Goal: Task Accomplishment & Management: Manage account settings

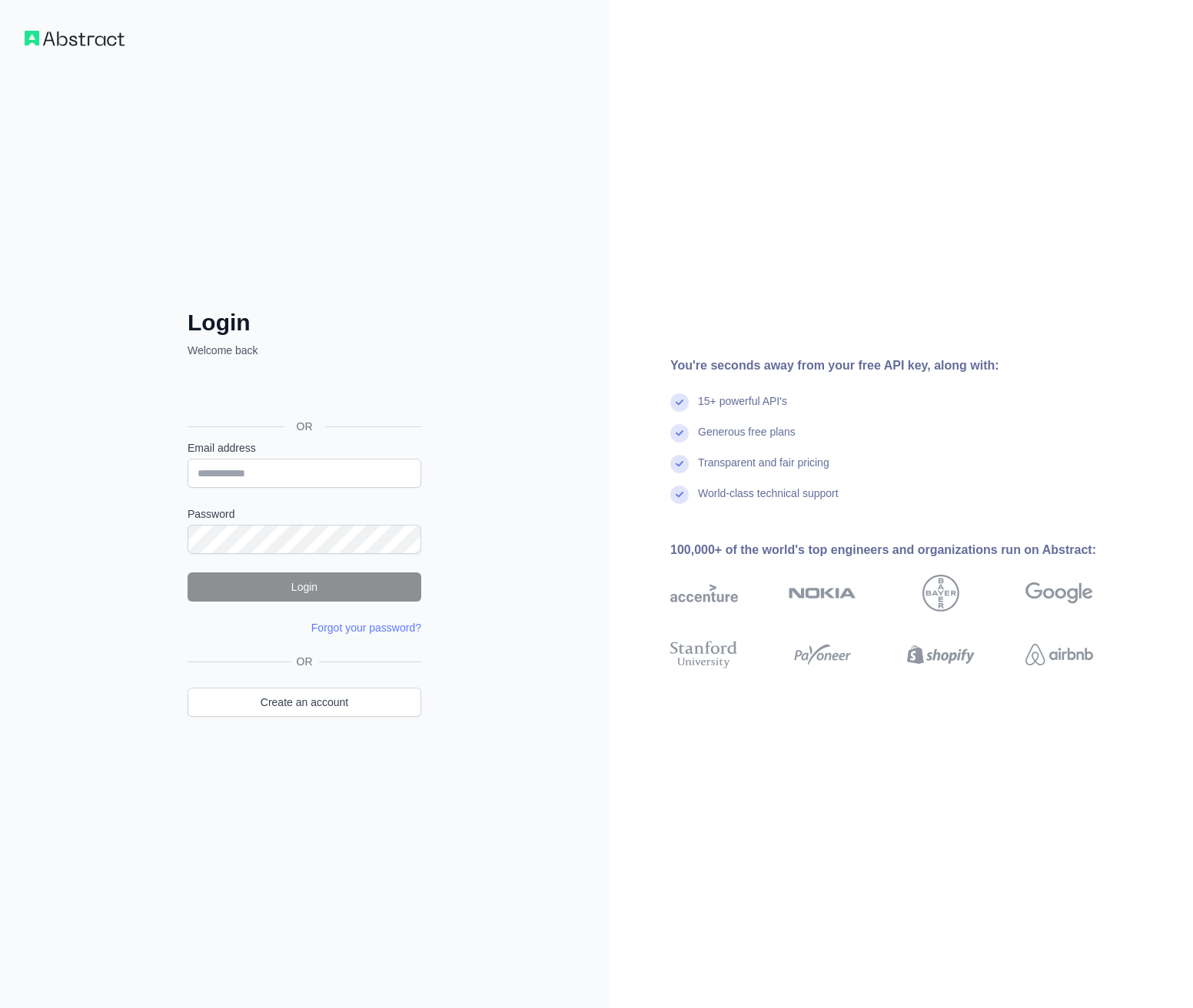
click at [306, 470] on input "Email address" at bounding box center [304, 474] width 234 height 29
click at [294, 465] on input "Email address" at bounding box center [304, 474] width 234 height 29
paste input "**********"
type input "**********"
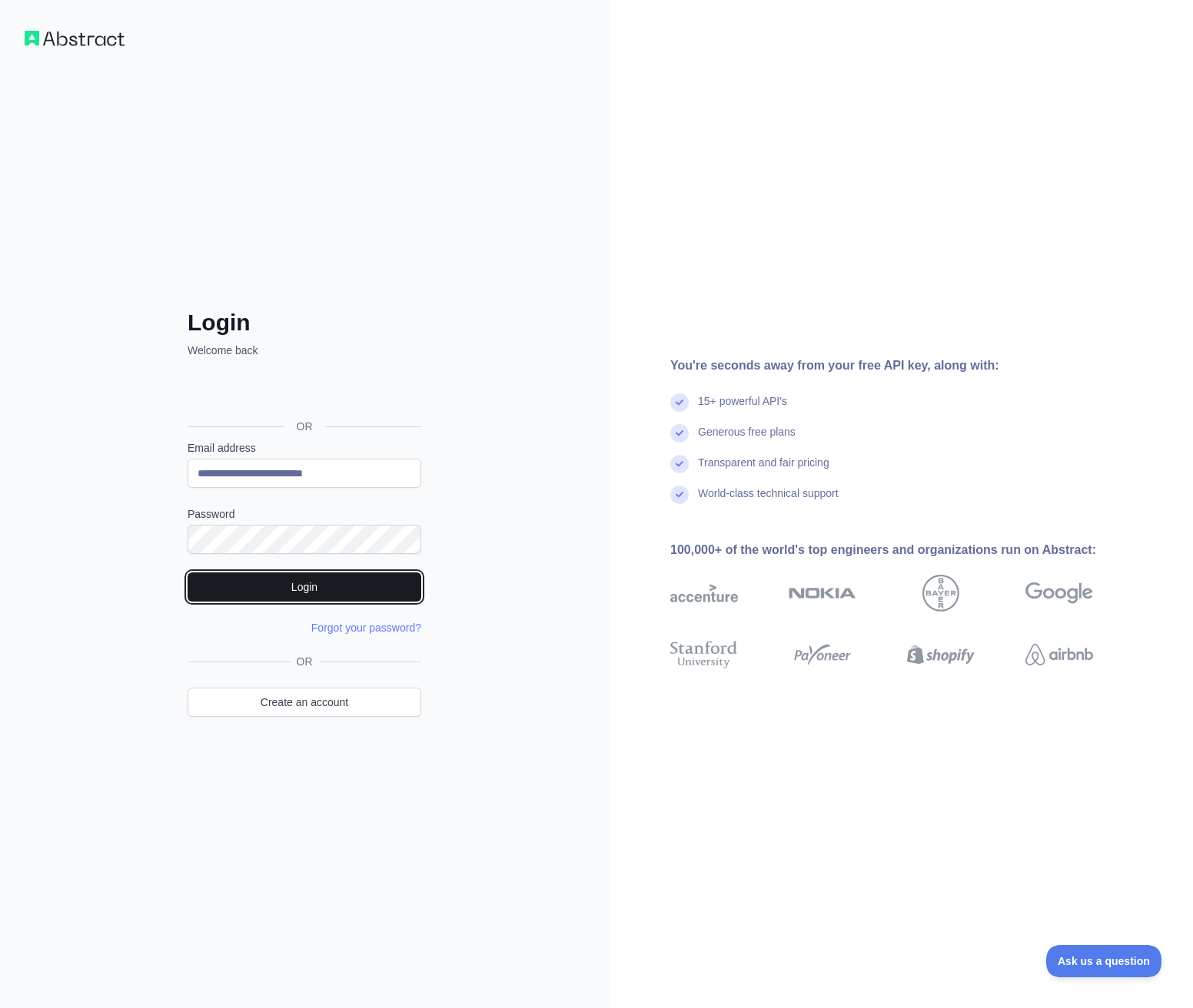
click at [349, 595] on button "Login" at bounding box center [304, 587] width 234 height 29
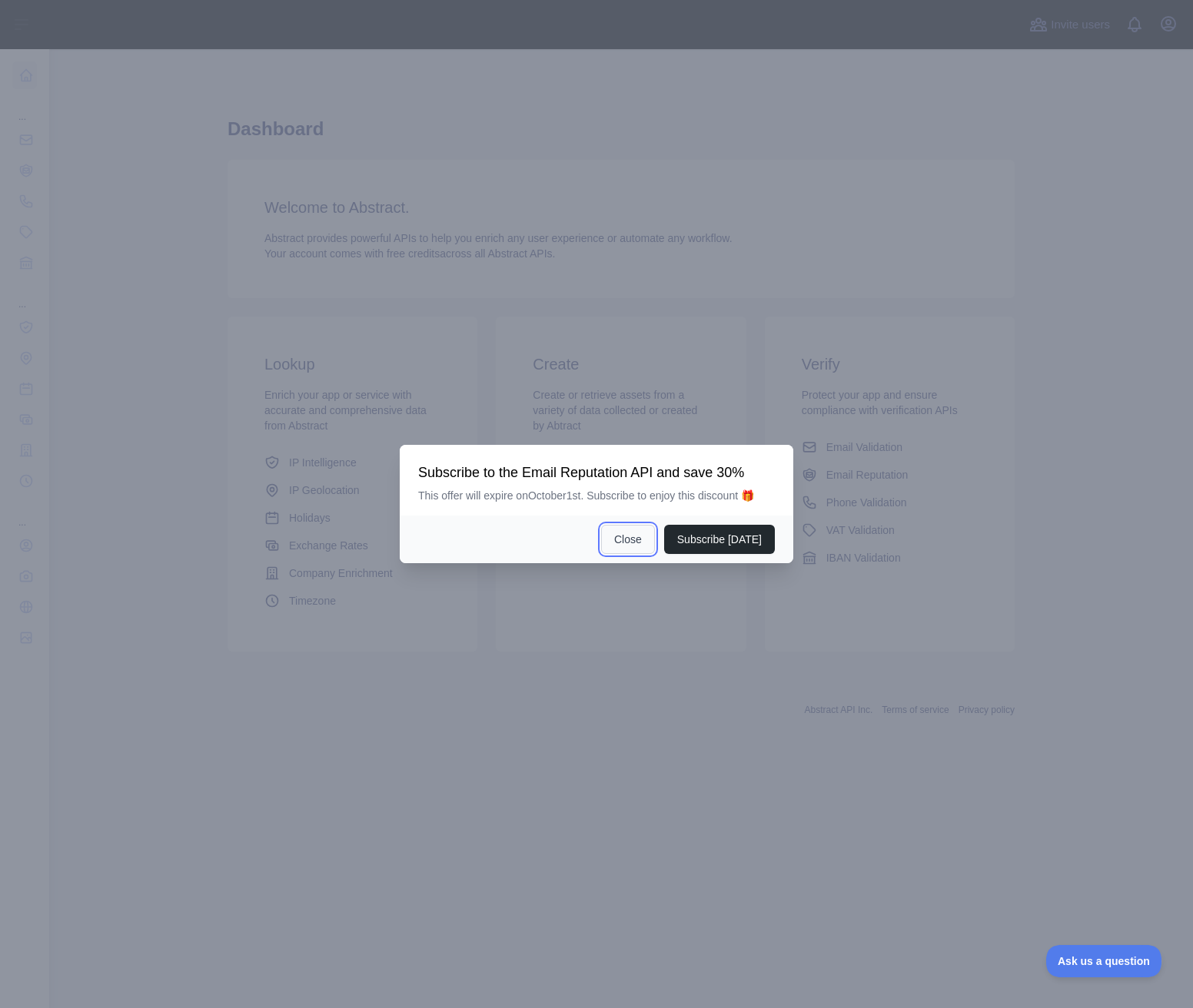
click at [644, 536] on button "Close" at bounding box center [628, 539] width 54 height 29
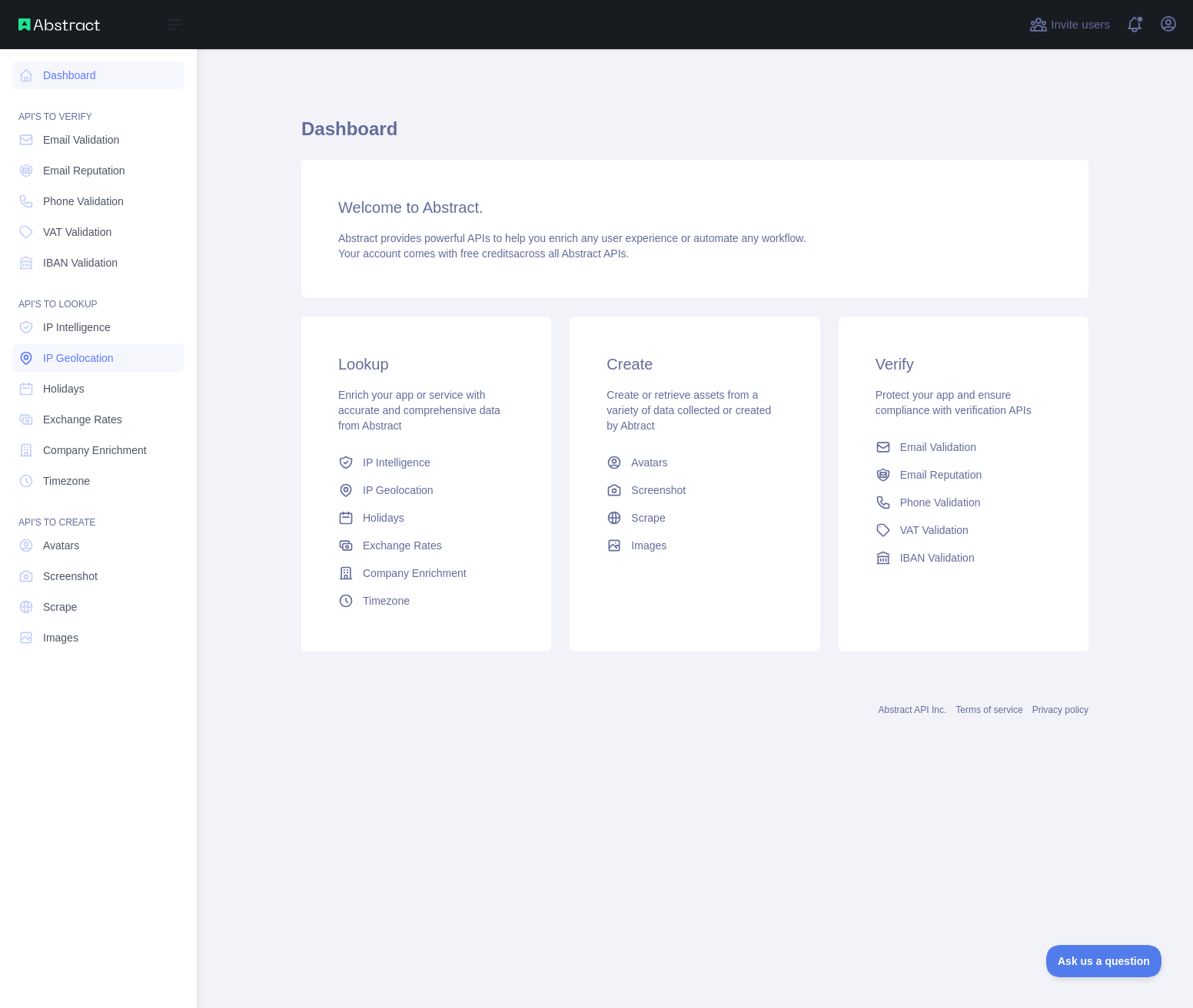
click at [97, 354] on span "IP Geolocation" at bounding box center [79, 358] width 71 height 16
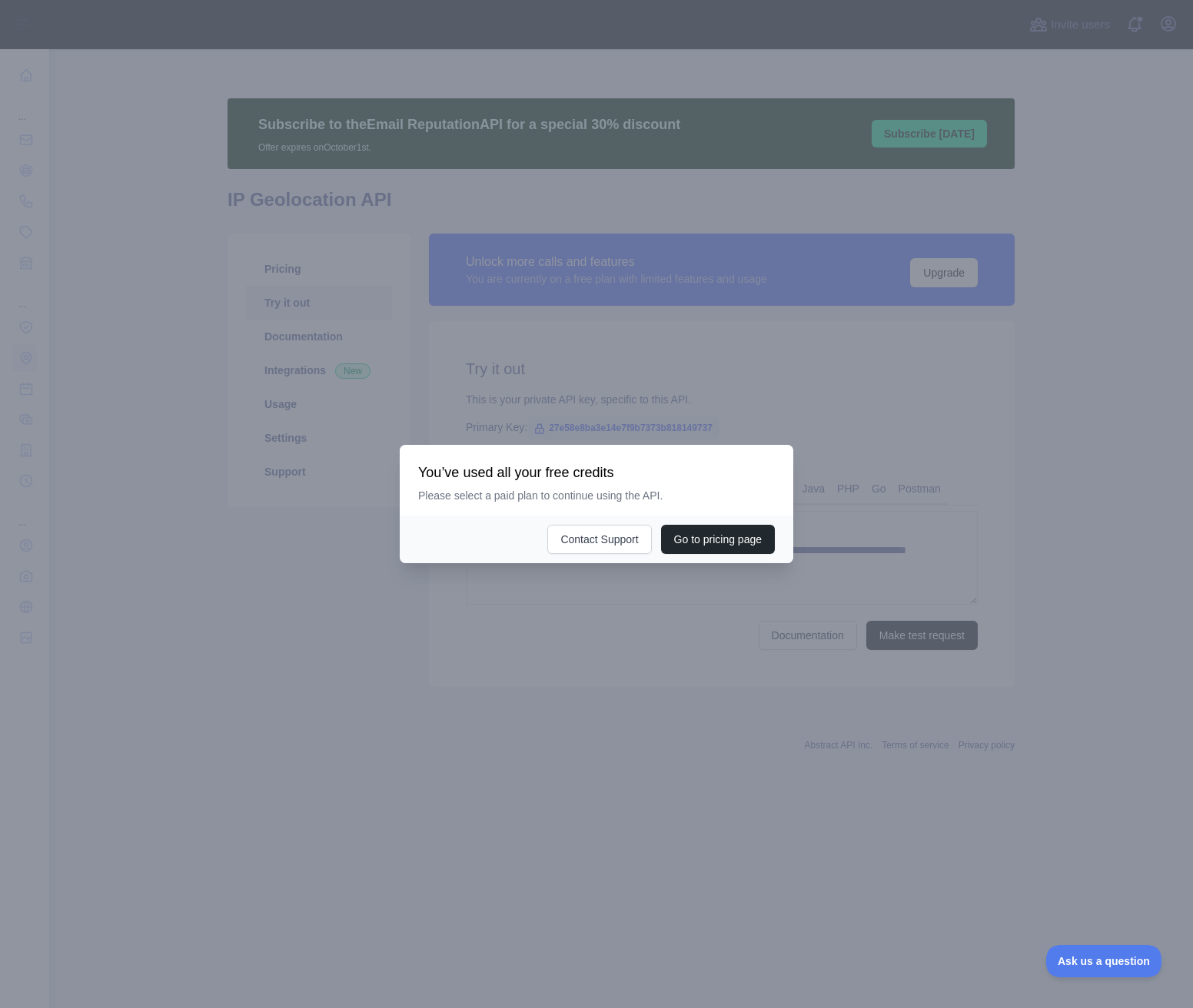
click at [969, 530] on div at bounding box center [596, 504] width 1193 height 1008
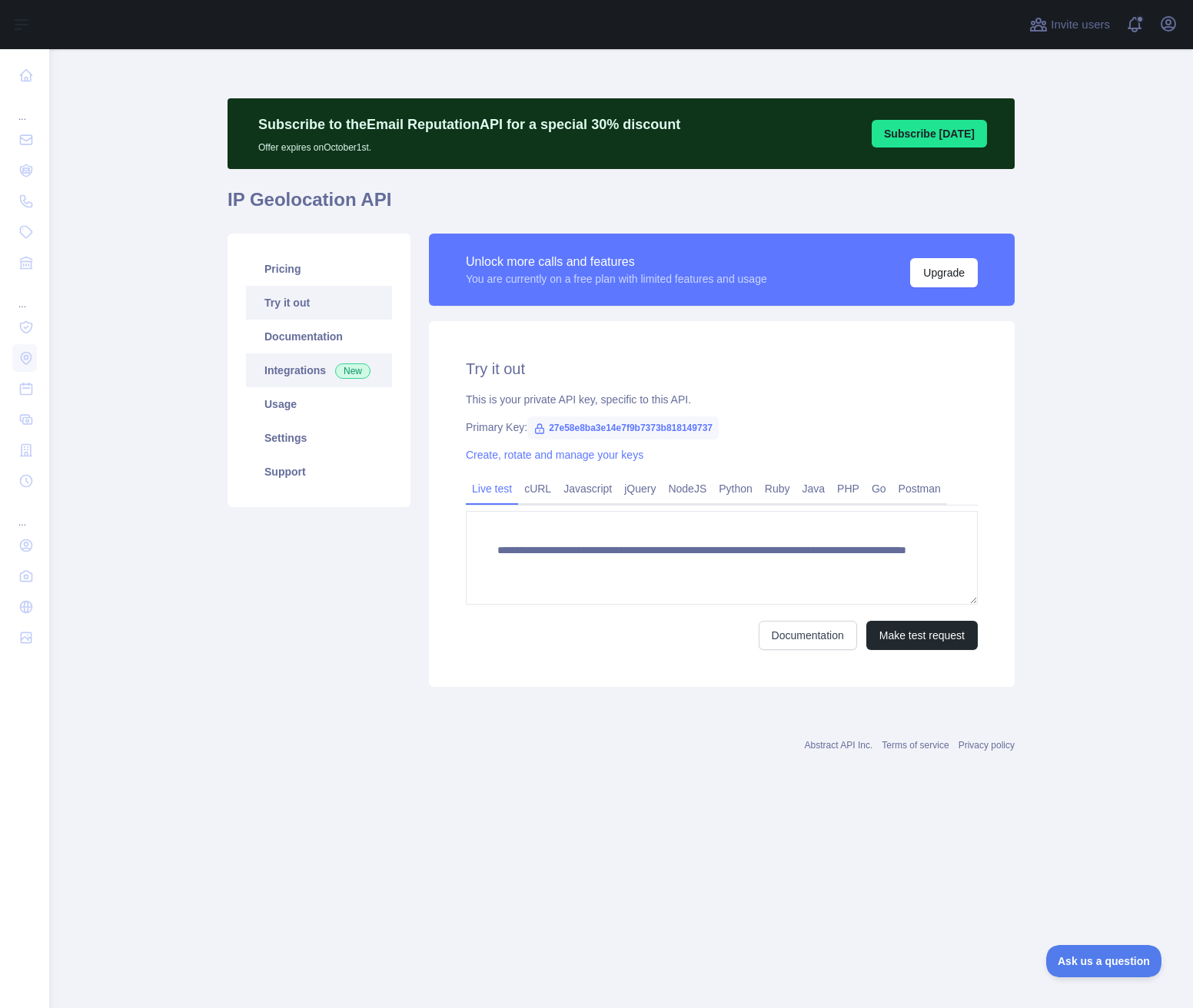
click at [310, 361] on link "Integrations New" at bounding box center [319, 370] width 146 height 34
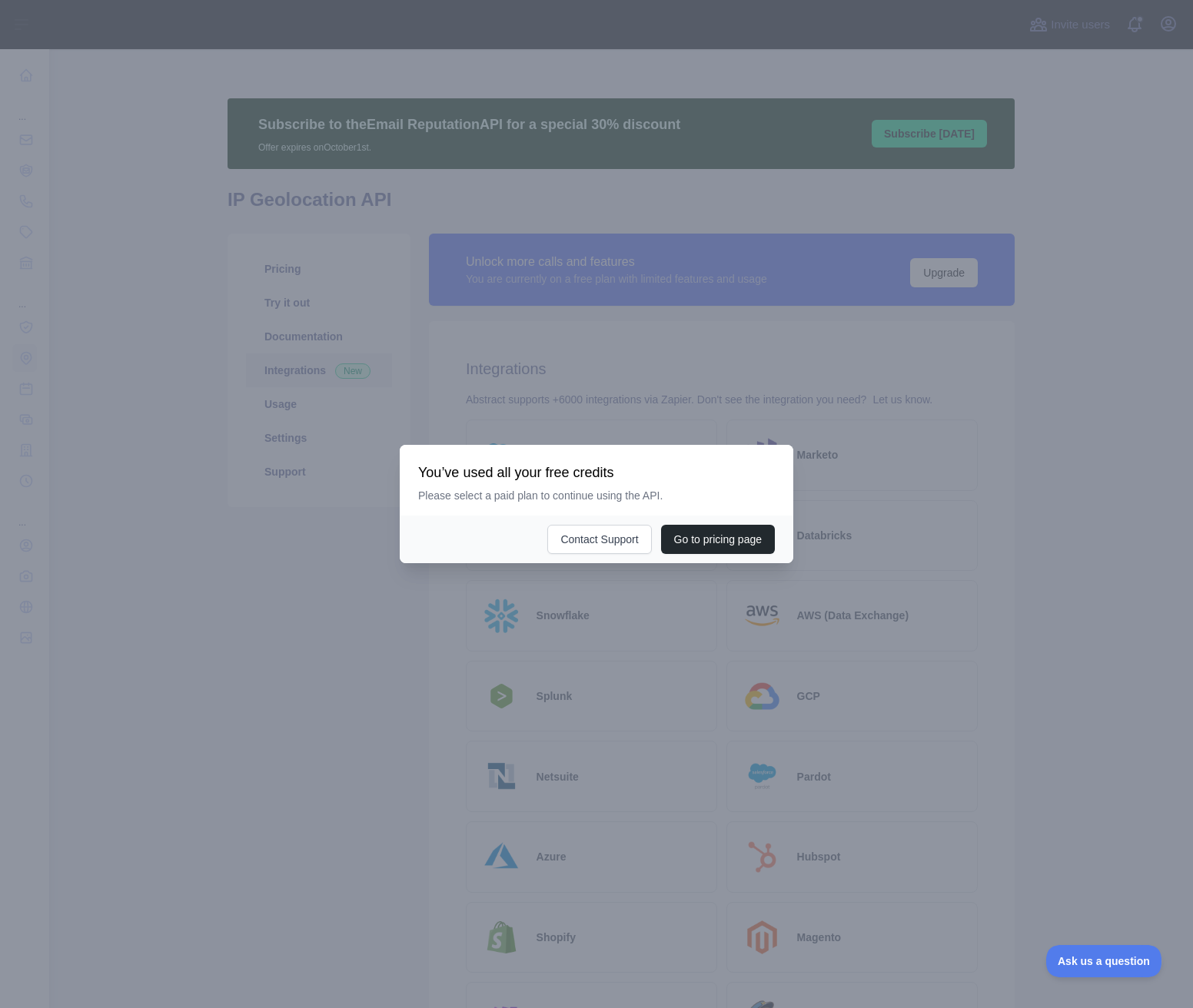
click at [910, 511] on div at bounding box center [596, 504] width 1193 height 1008
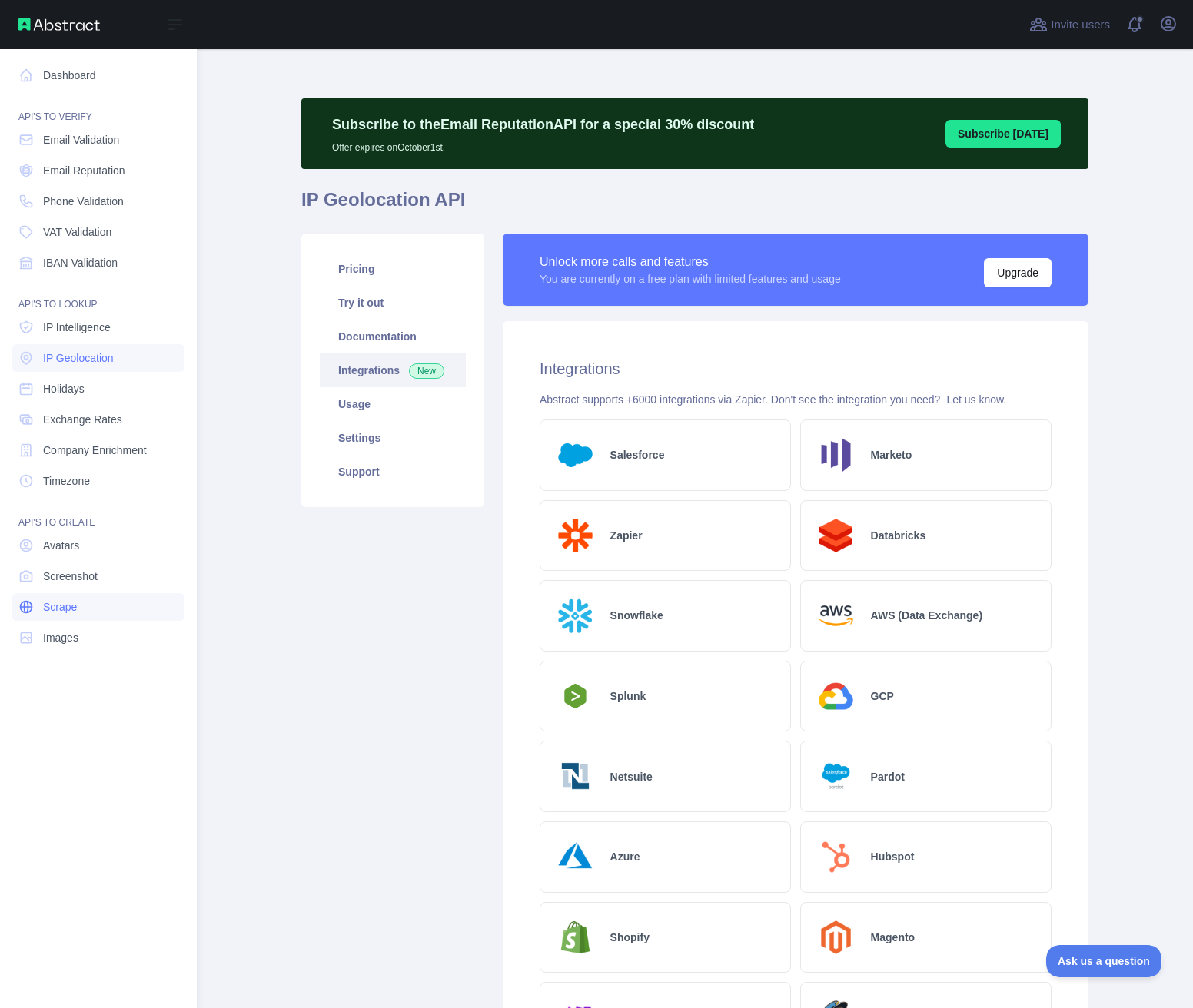
click at [85, 617] on link "Scrape" at bounding box center [98, 607] width 172 height 28
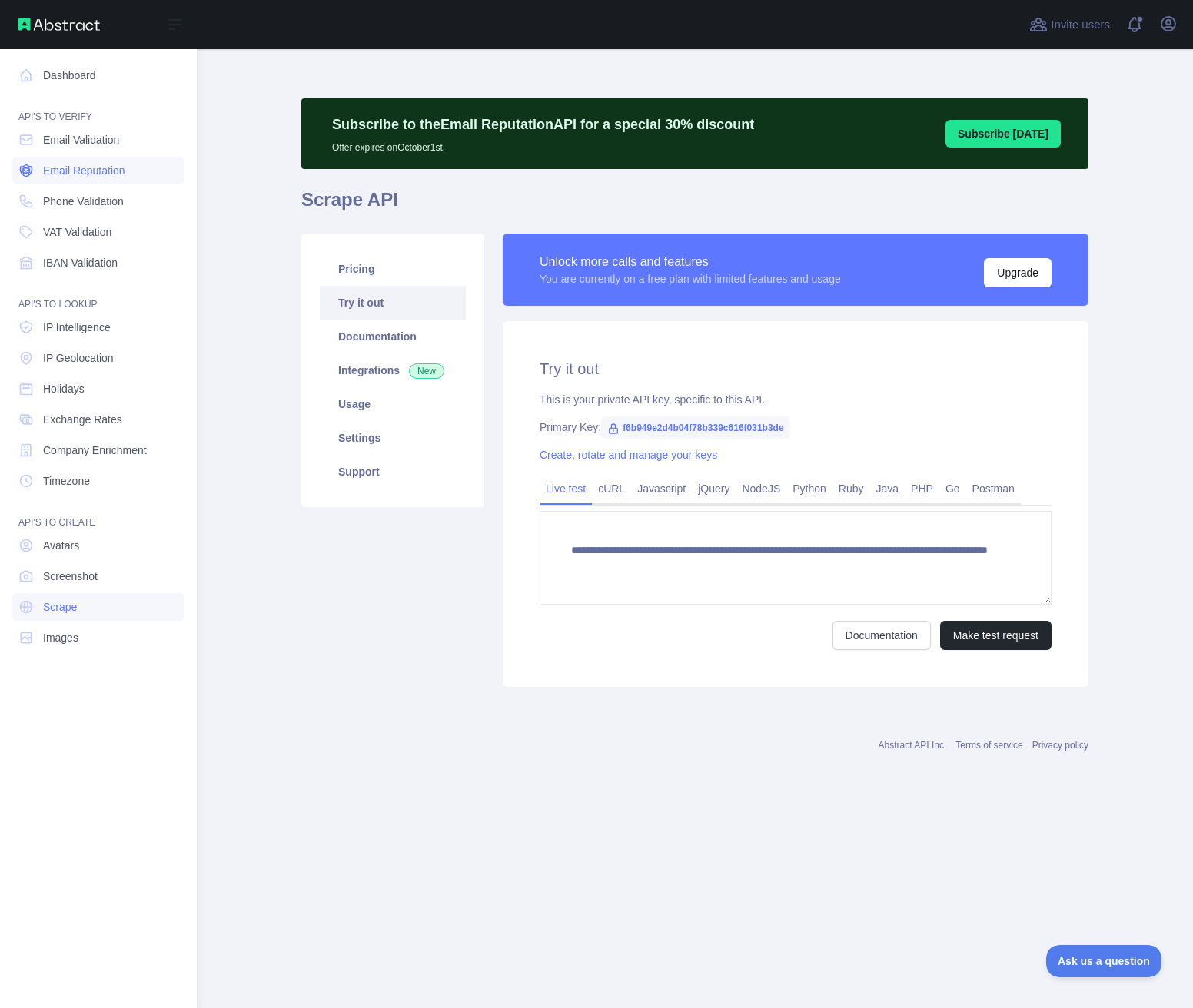
click at [75, 179] on link "Email Reputation" at bounding box center [98, 171] width 172 height 28
click at [112, 132] on link "Email Validation" at bounding box center [98, 140] width 172 height 28
click at [87, 172] on span "Email Reputation" at bounding box center [84, 171] width 82 height 16
click at [87, 73] on link "Dashboard" at bounding box center [98, 75] width 172 height 28
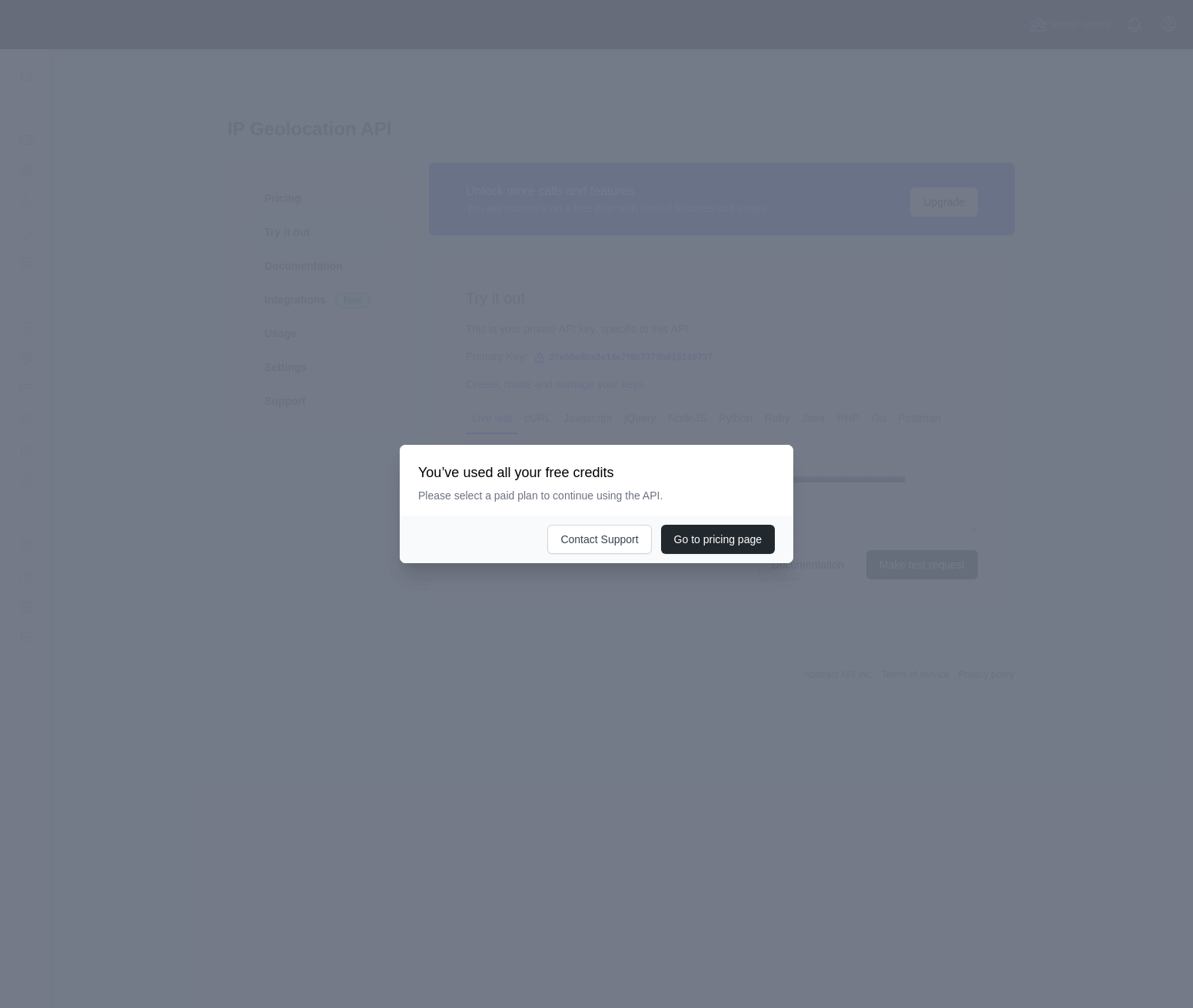
click at [542, 665] on div at bounding box center [596, 504] width 1193 height 1008
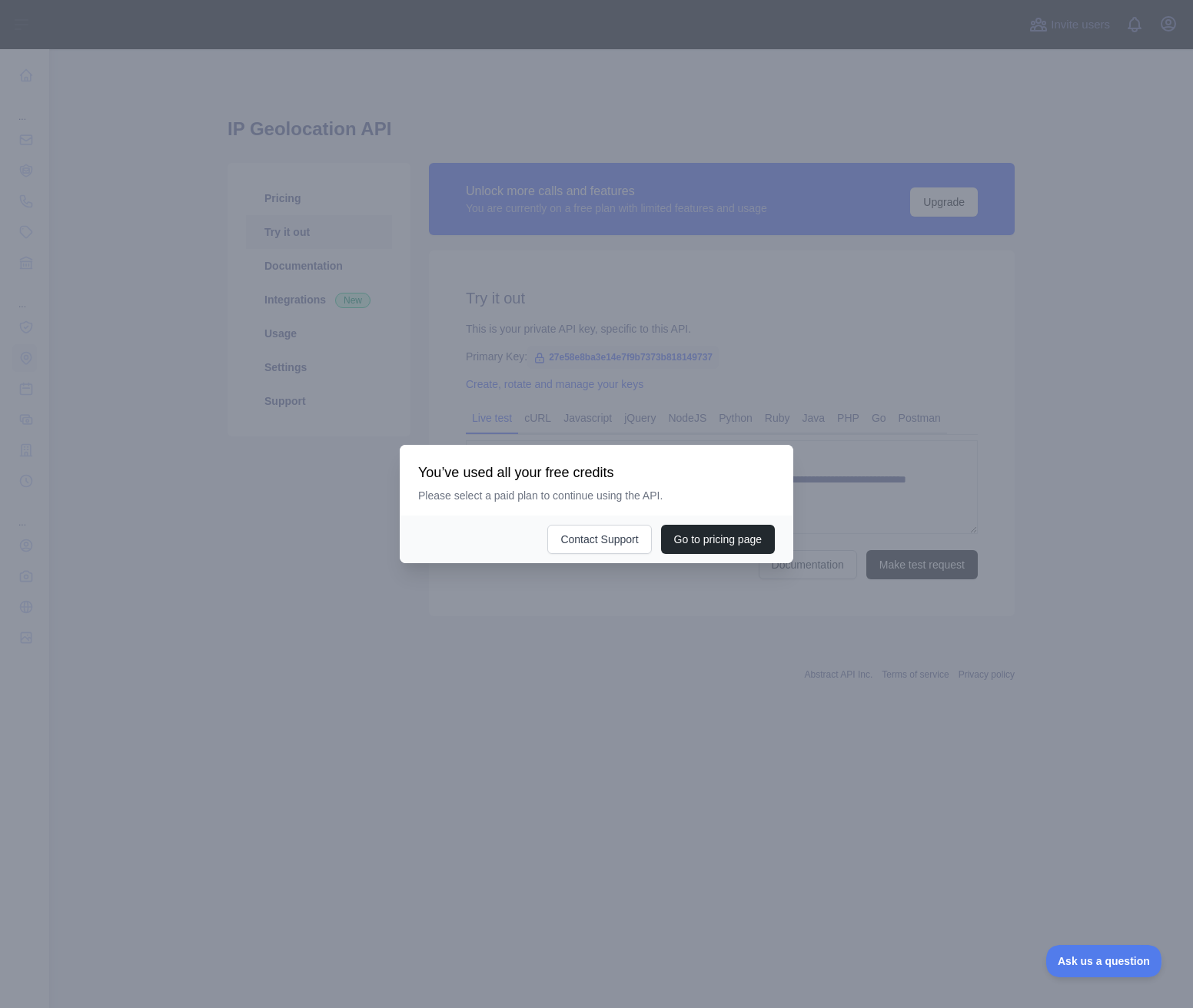
click at [258, 375] on div at bounding box center [596, 504] width 1193 height 1008
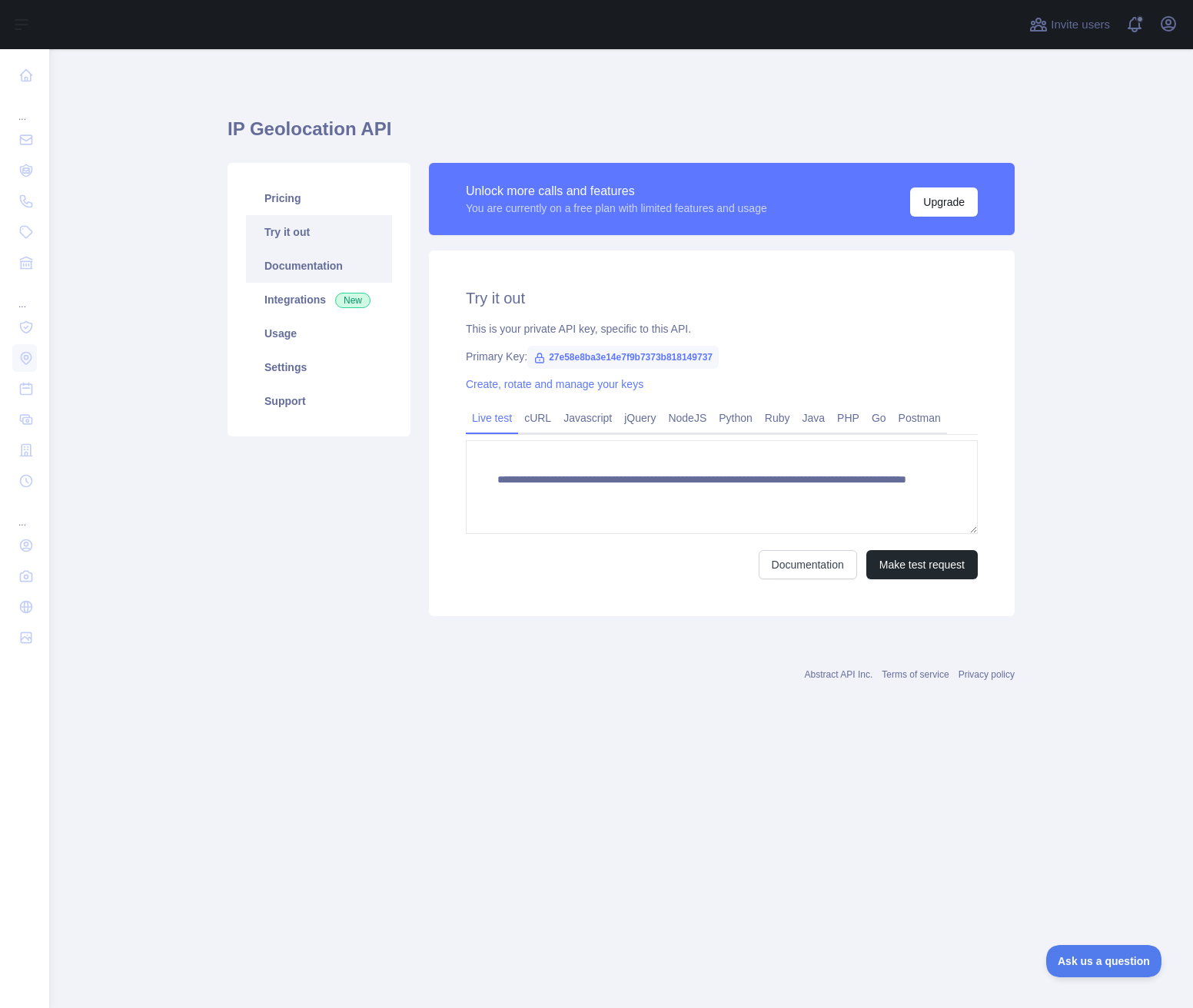
click at [319, 276] on link "Documentation" at bounding box center [319, 265] width 146 height 34
click at [310, 329] on link "Usage" at bounding box center [319, 333] width 146 height 34
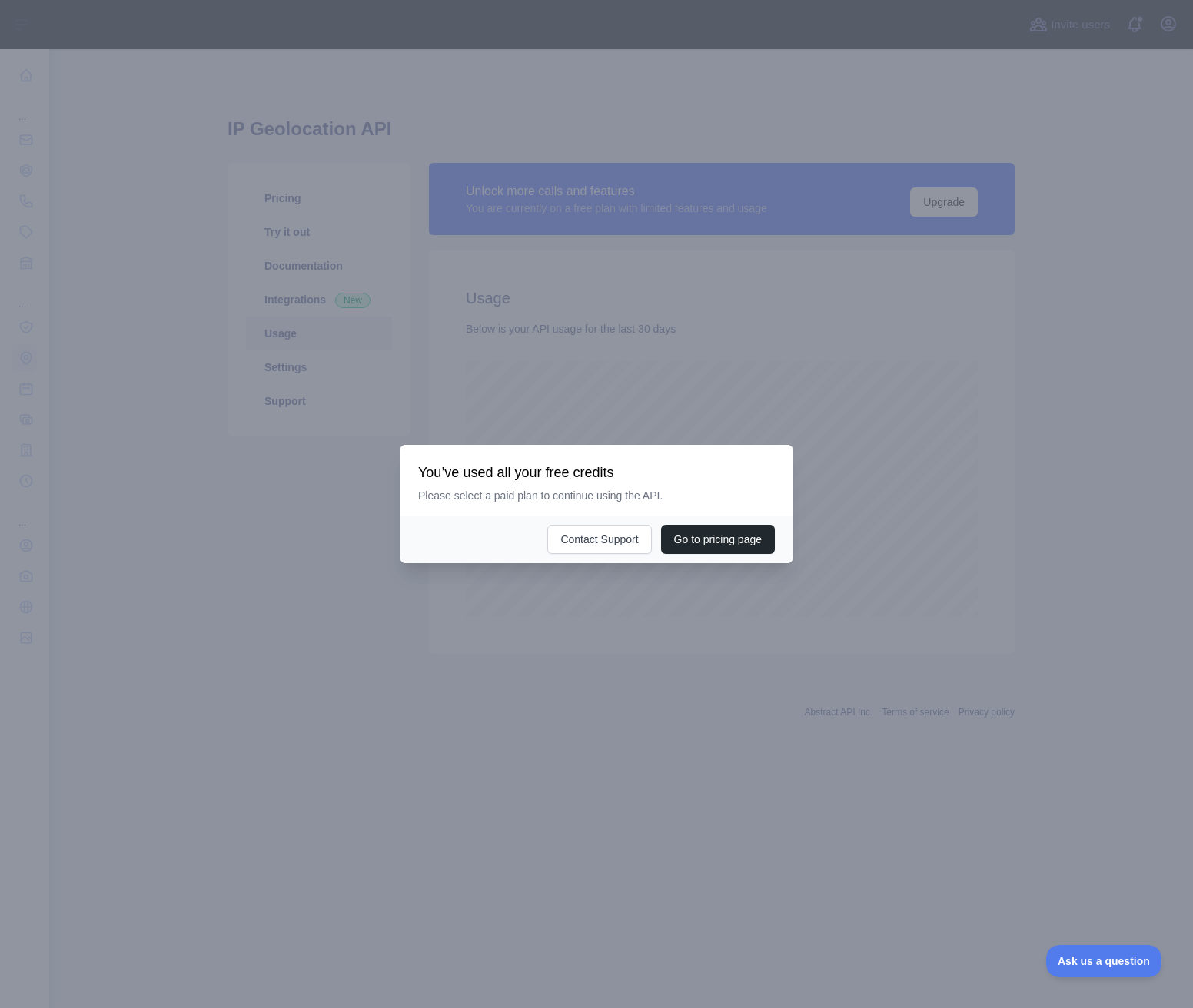
scroll to position [959, 1144]
click at [578, 648] on div at bounding box center [596, 504] width 1193 height 1008
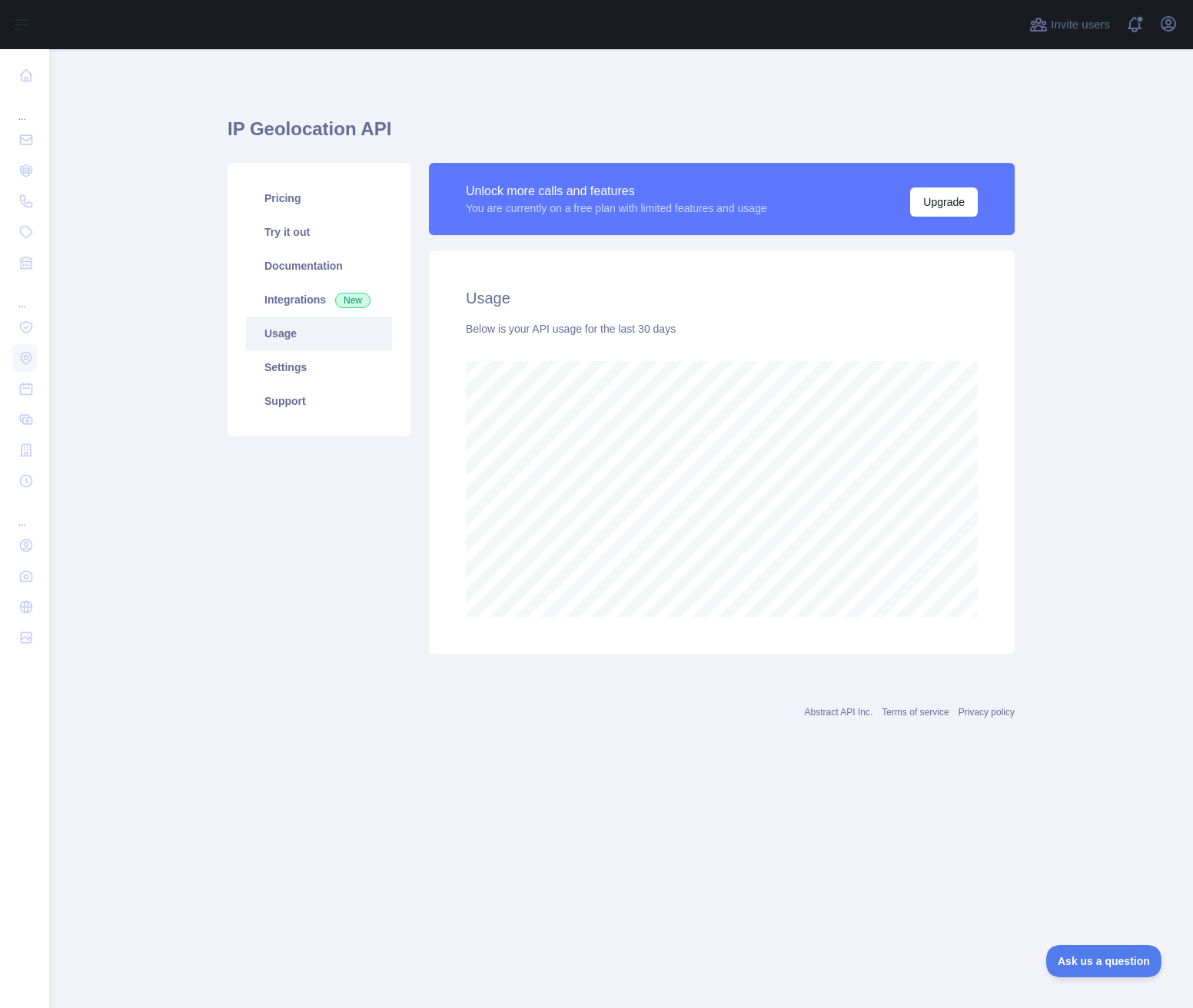
click at [816, 772] on main "IP Geolocation API Pricing Try it out Documentation Integrations New Usage Sett…" at bounding box center [621, 528] width 1144 height 959
click at [346, 374] on link "Settings" at bounding box center [319, 367] width 146 height 34
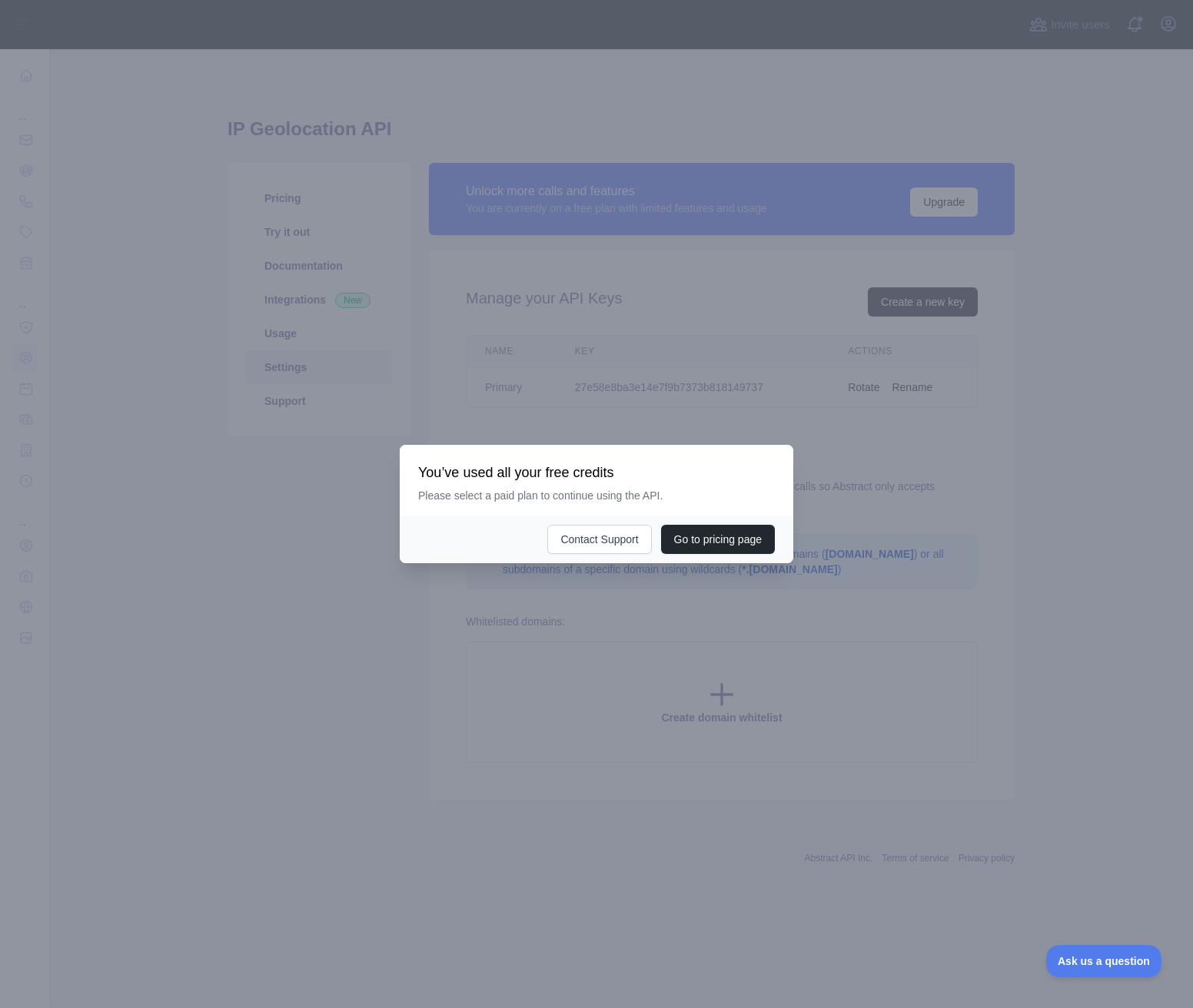
click at [452, 742] on div at bounding box center [596, 504] width 1193 height 1008
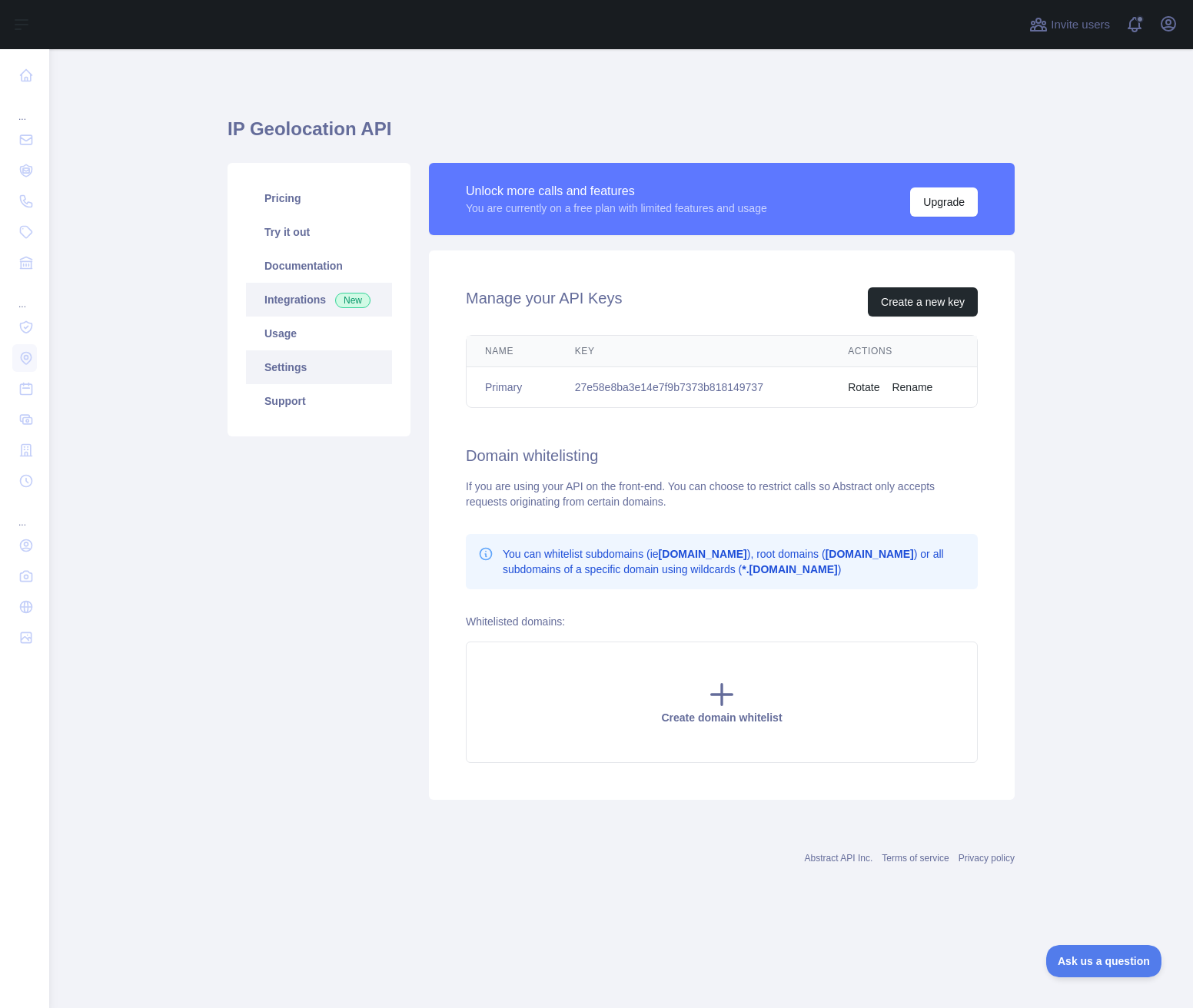
click at [283, 311] on link "Integrations New" at bounding box center [319, 299] width 146 height 34
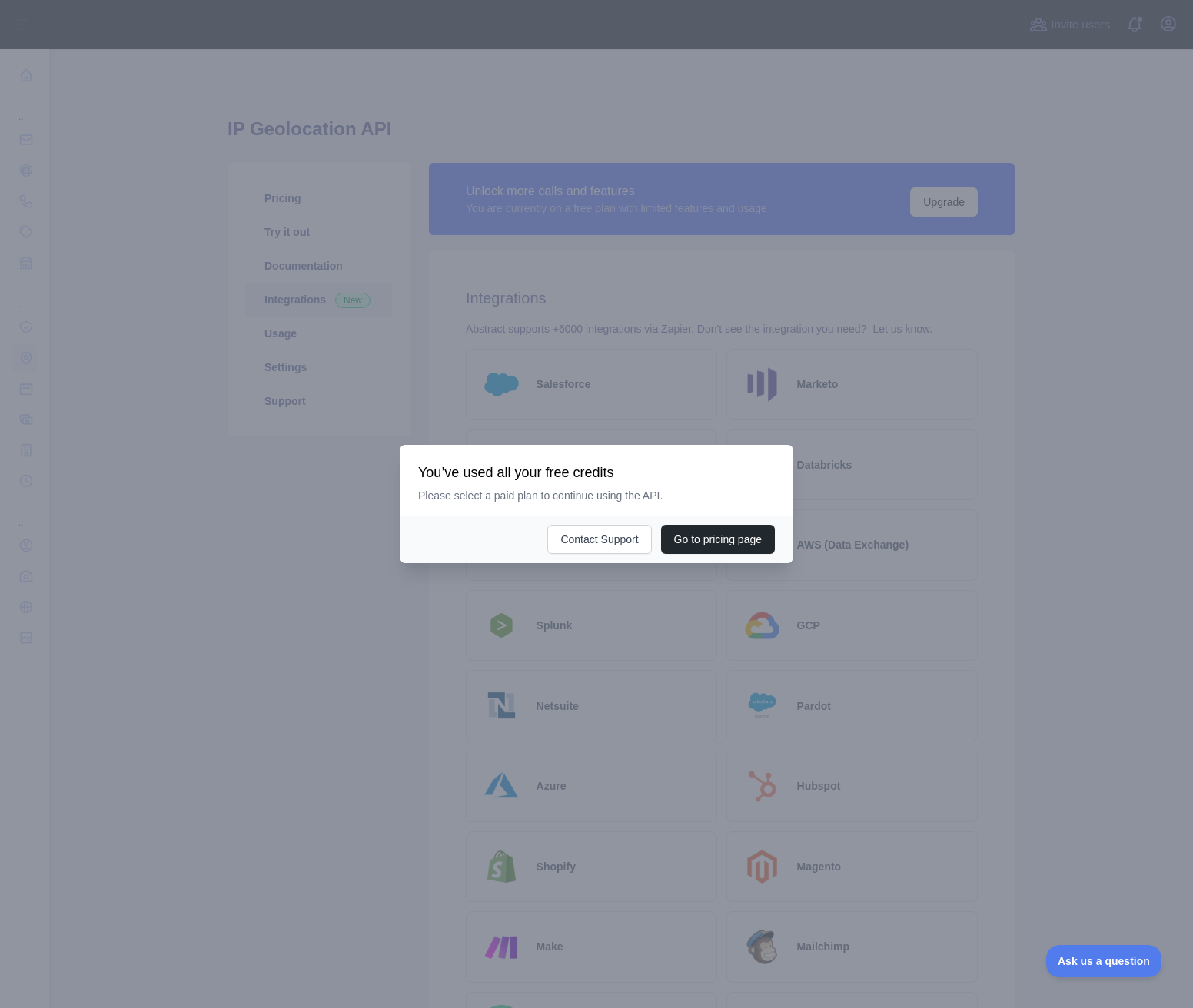
click at [242, 557] on div at bounding box center [596, 504] width 1193 height 1008
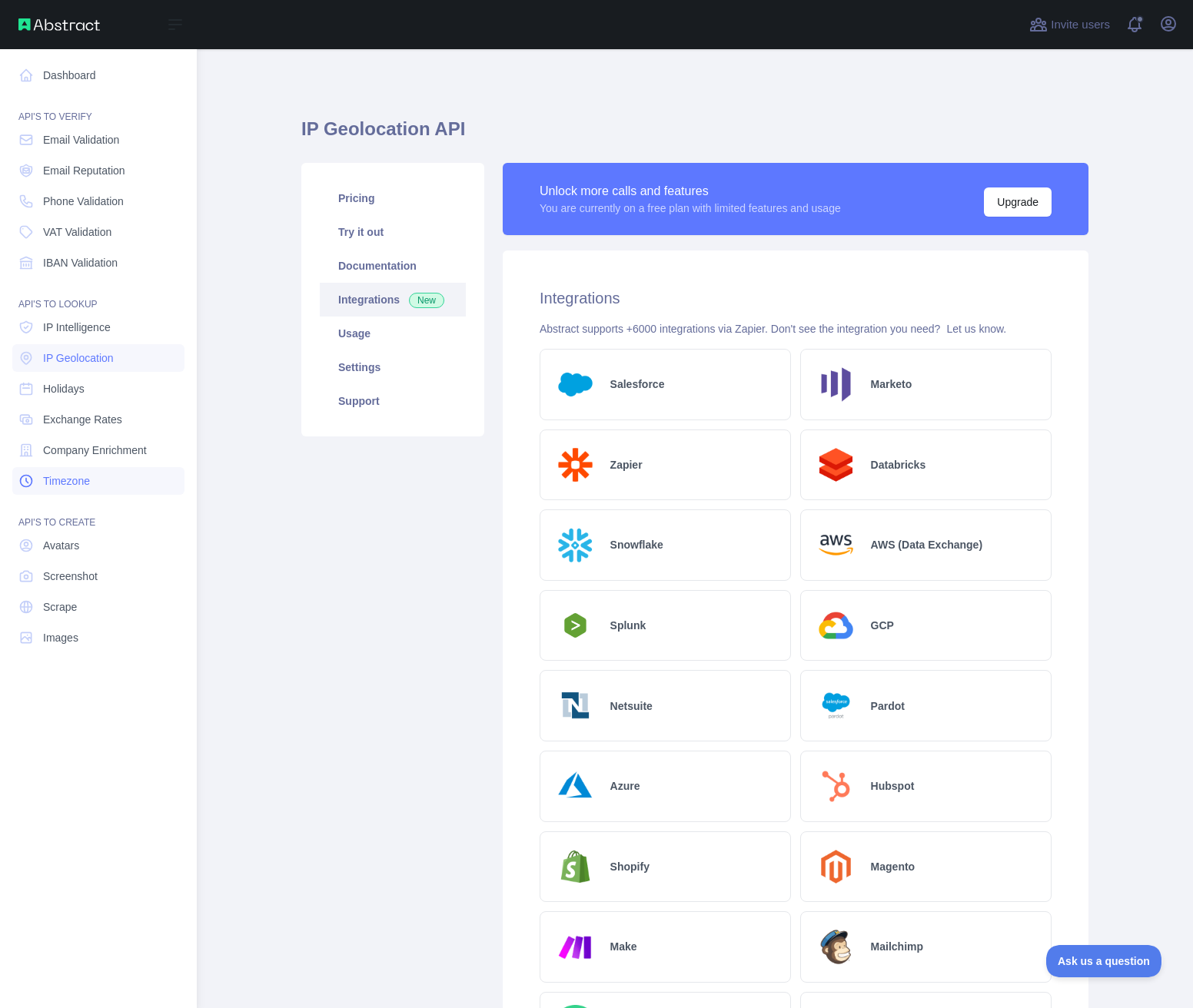
click at [92, 478] on link "Timezone" at bounding box center [98, 481] width 172 height 28
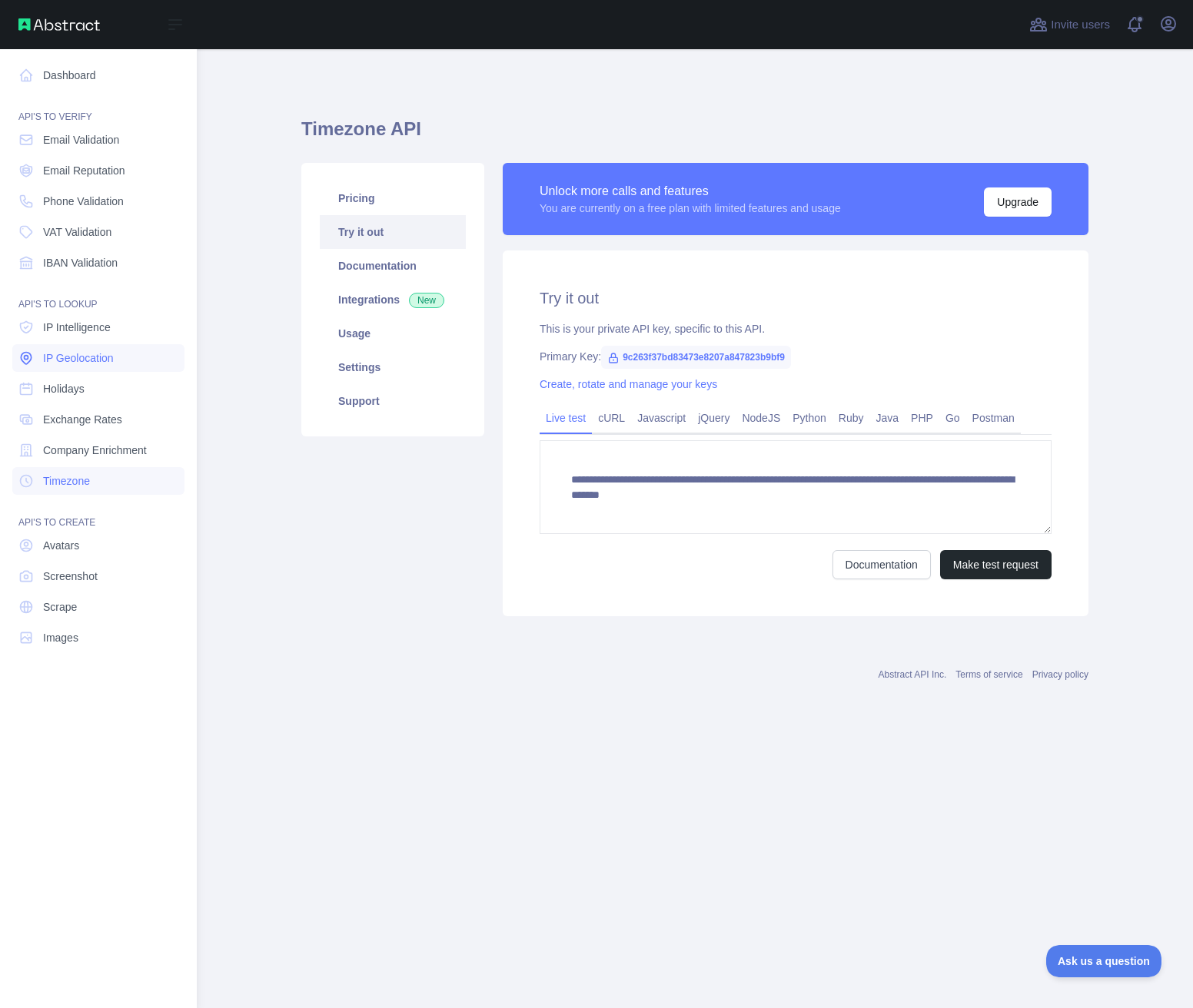
click at [98, 371] on link "IP Geolocation" at bounding box center [98, 358] width 172 height 28
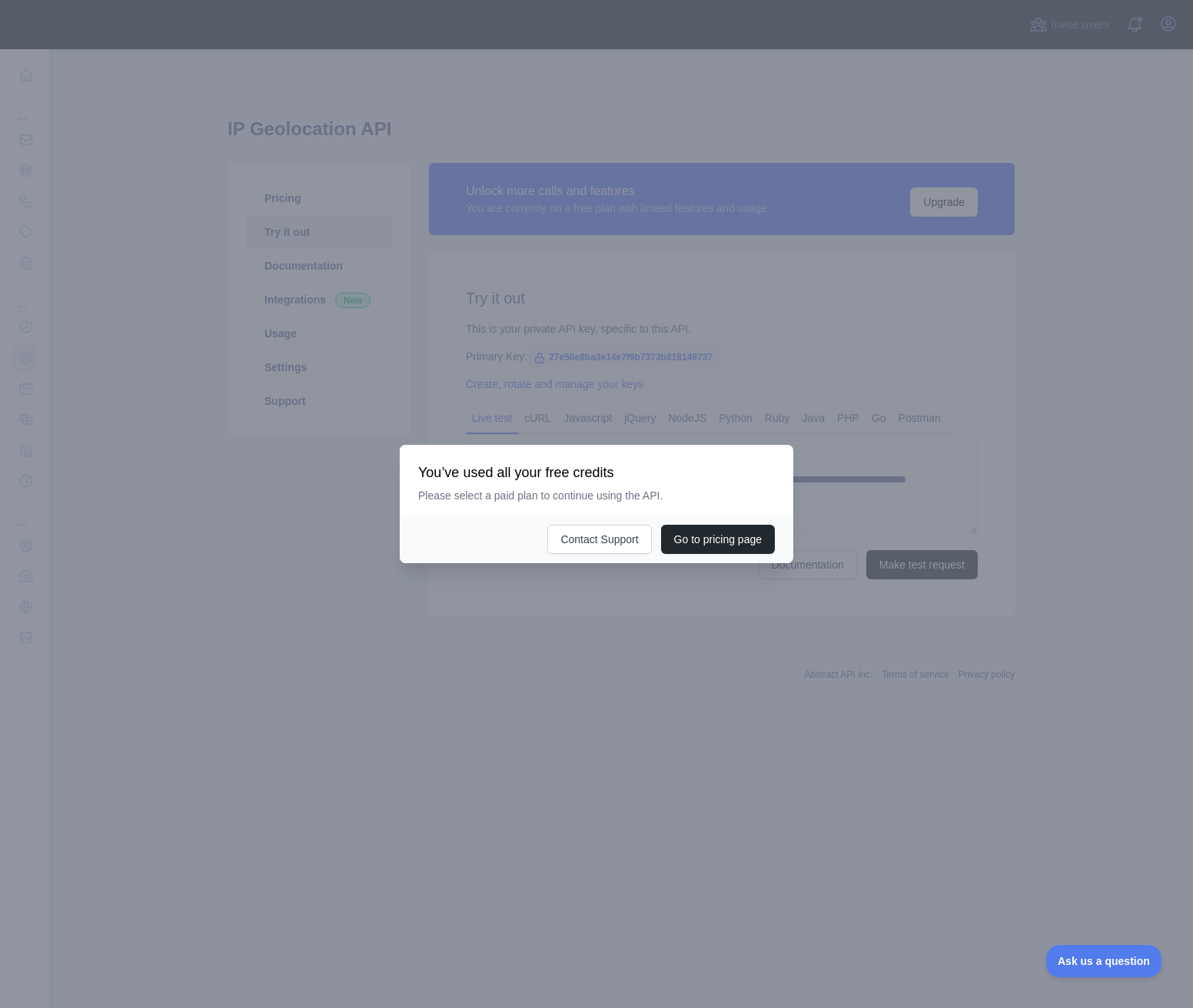
click at [76, 489] on div at bounding box center [596, 504] width 1193 height 1008
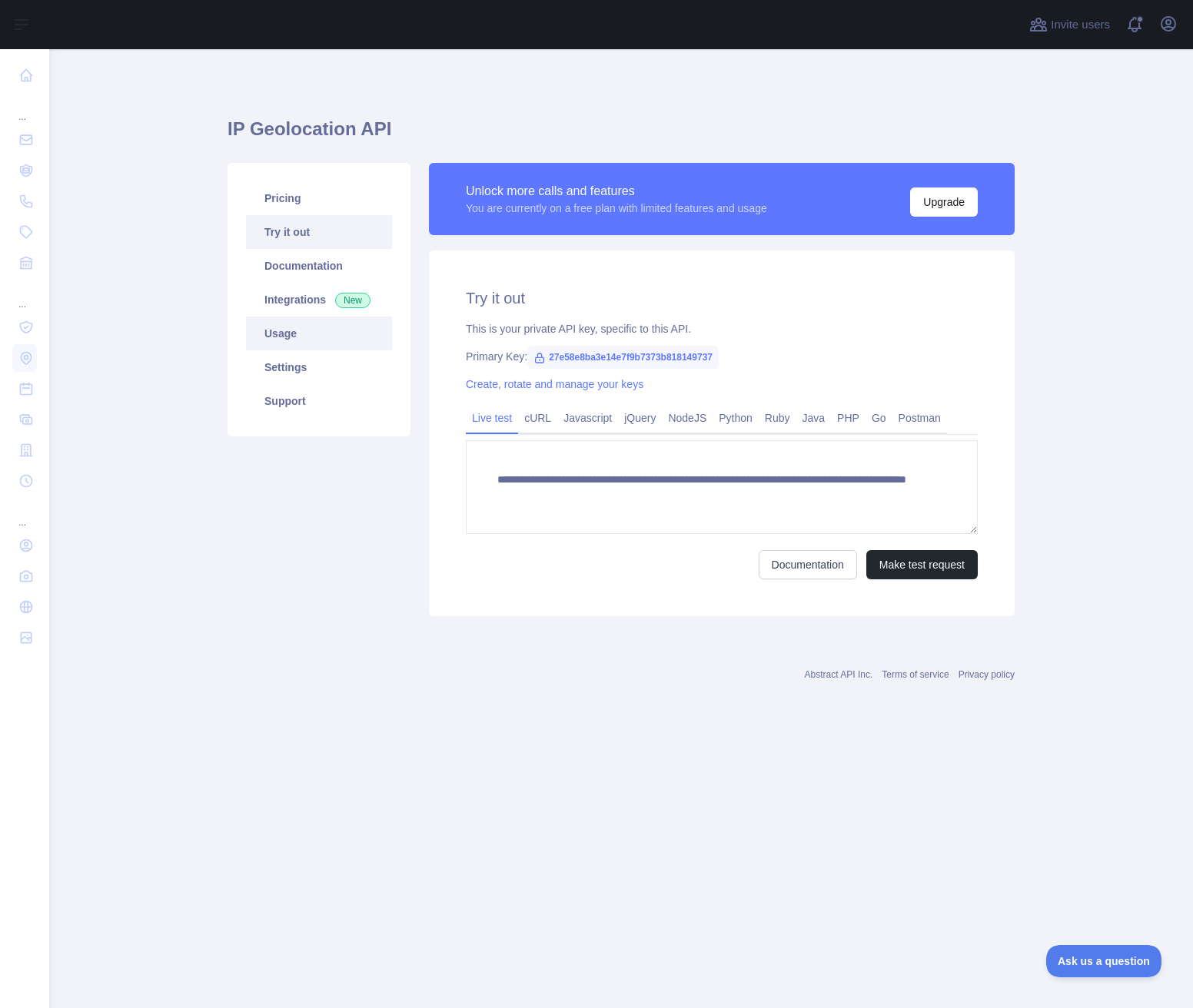
click at [276, 346] on link "Usage" at bounding box center [319, 333] width 146 height 34
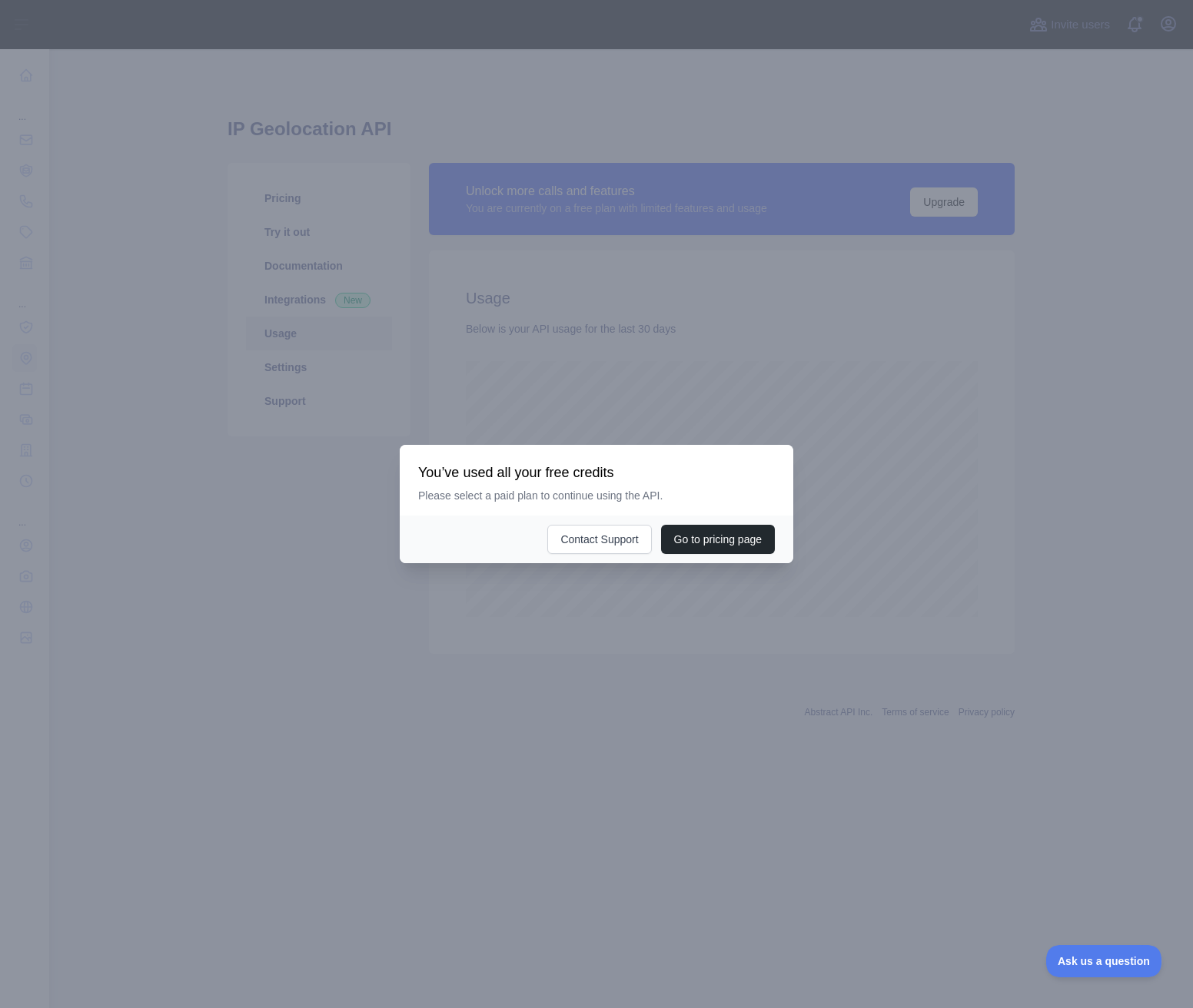
scroll to position [959, 1144]
click at [214, 487] on div at bounding box center [596, 504] width 1193 height 1008
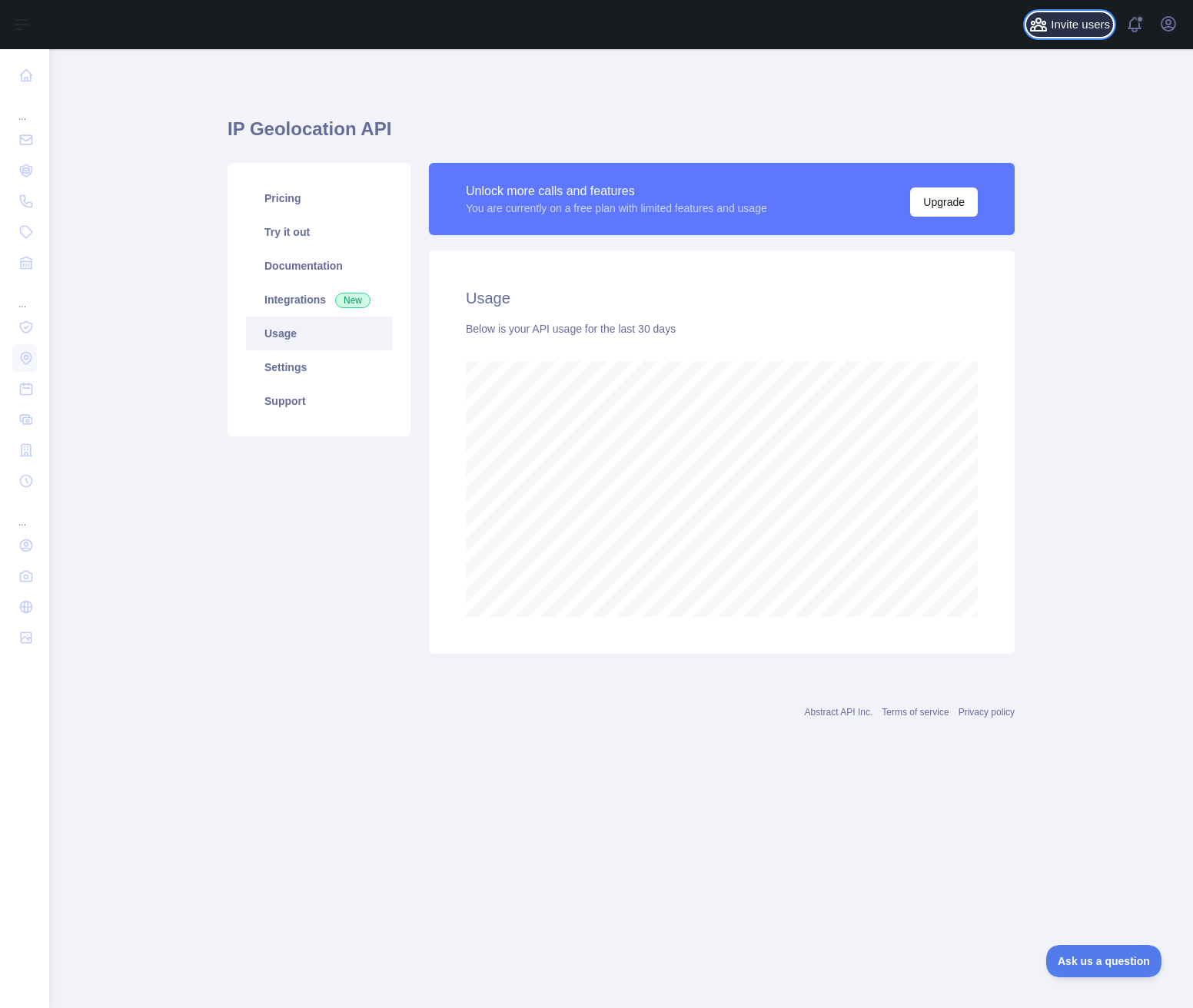
click at [1083, 32] on span "Invite users" at bounding box center [1080, 25] width 60 height 17
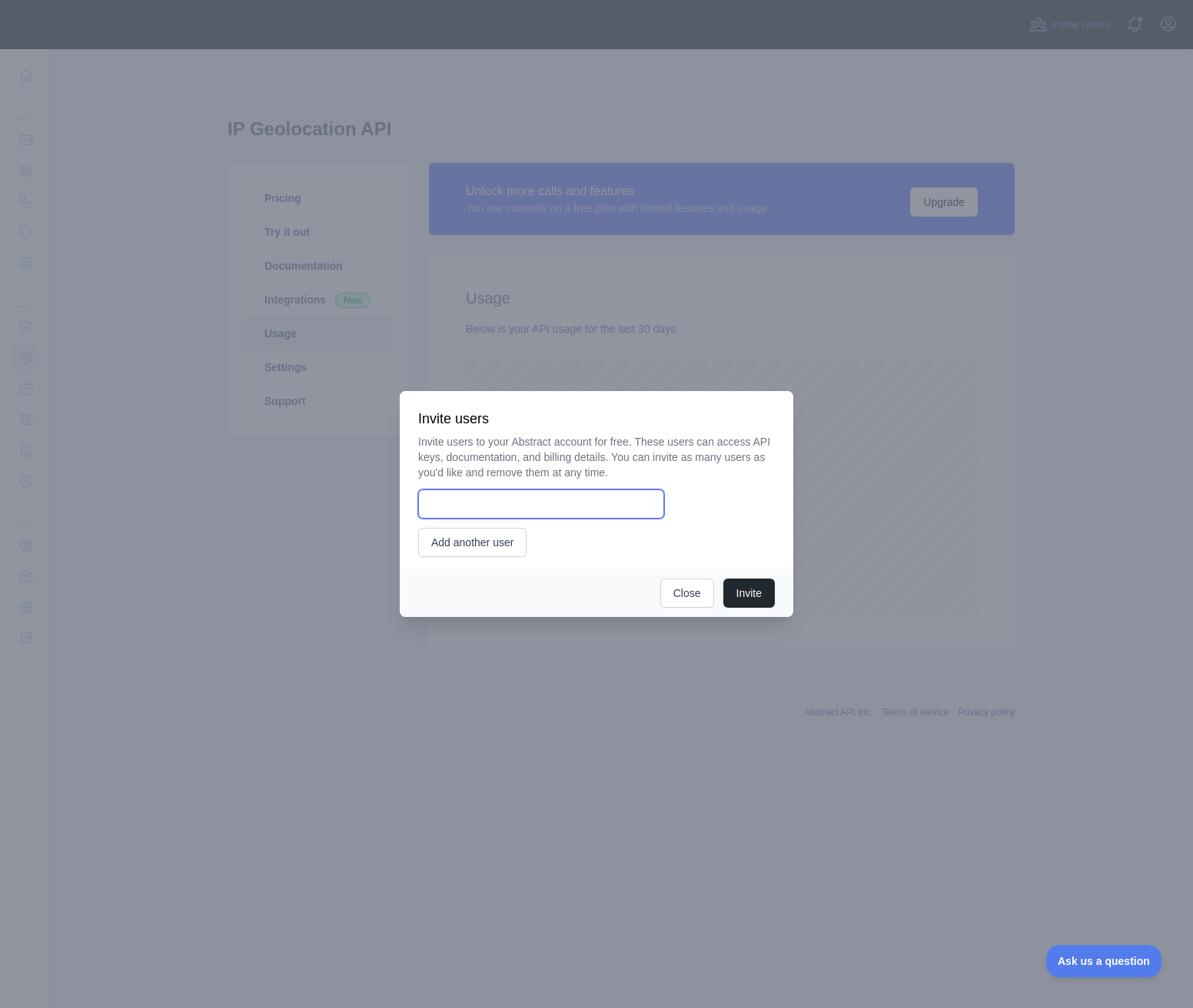
click at [601, 494] on input "email" at bounding box center [540, 504] width 246 height 29
type input "**********"
click at [761, 585] on button "Invite" at bounding box center [749, 593] width 52 height 29
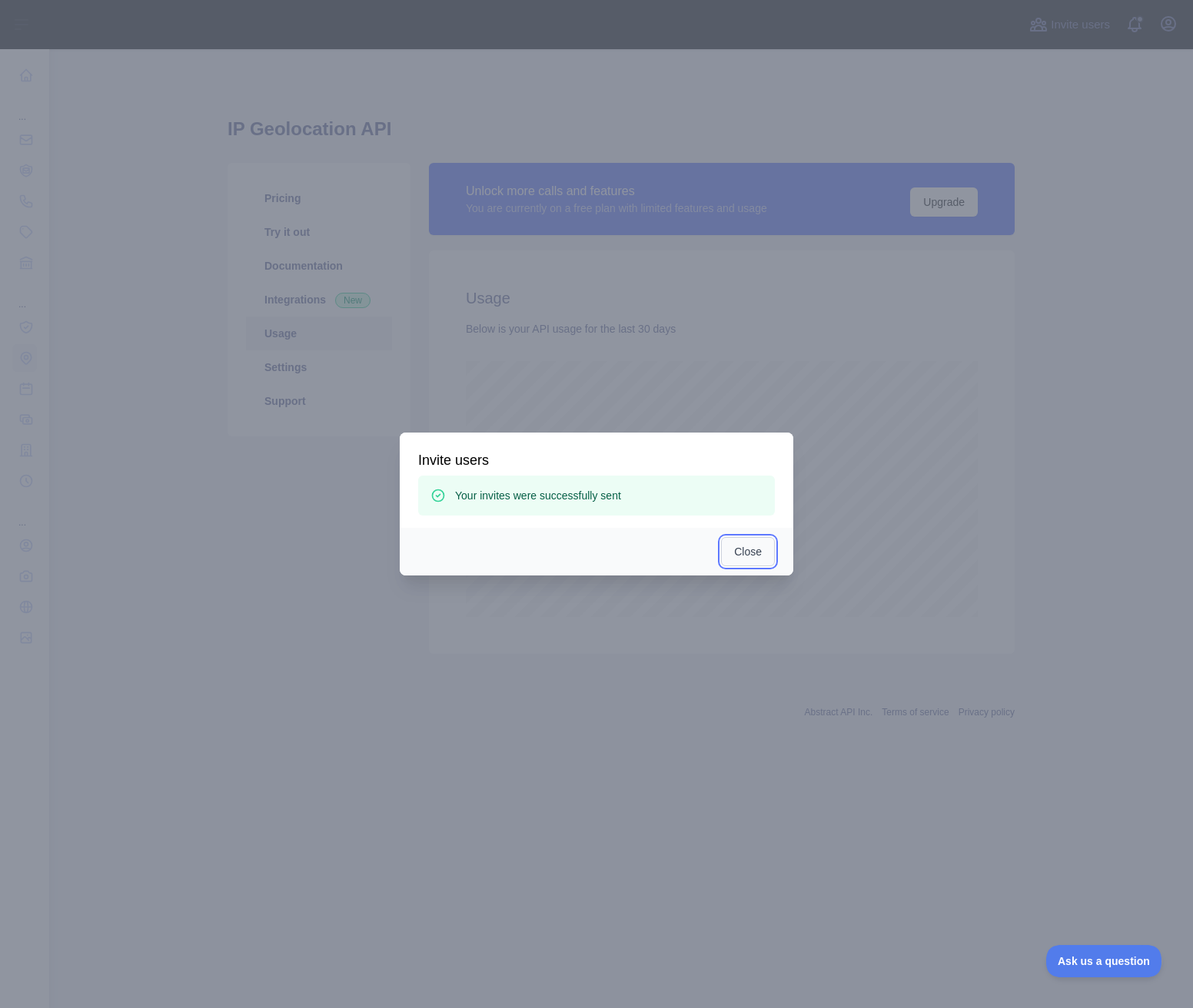
click at [747, 552] on button "Close" at bounding box center [748, 551] width 54 height 29
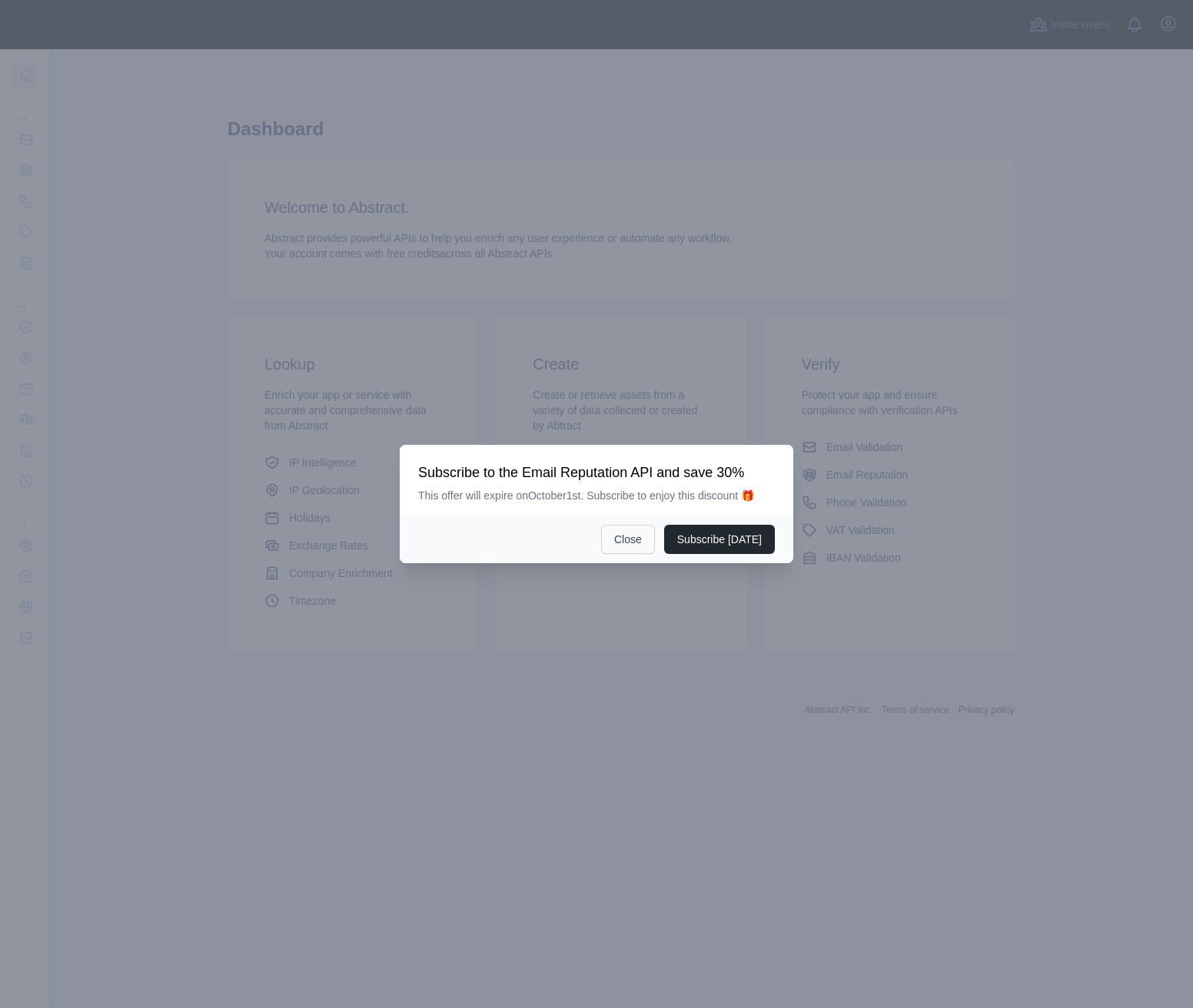
drag, startPoint x: 672, startPoint y: 560, endPoint x: 646, endPoint y: 546, distance: 29.5
click at [670, 561] on div "Subscribe [DATE] Close" at bounding box center [596, 539] width 394 height 47
click at [642, 542] on button "Close" at bounding box center [628, 539] width 54 height 29
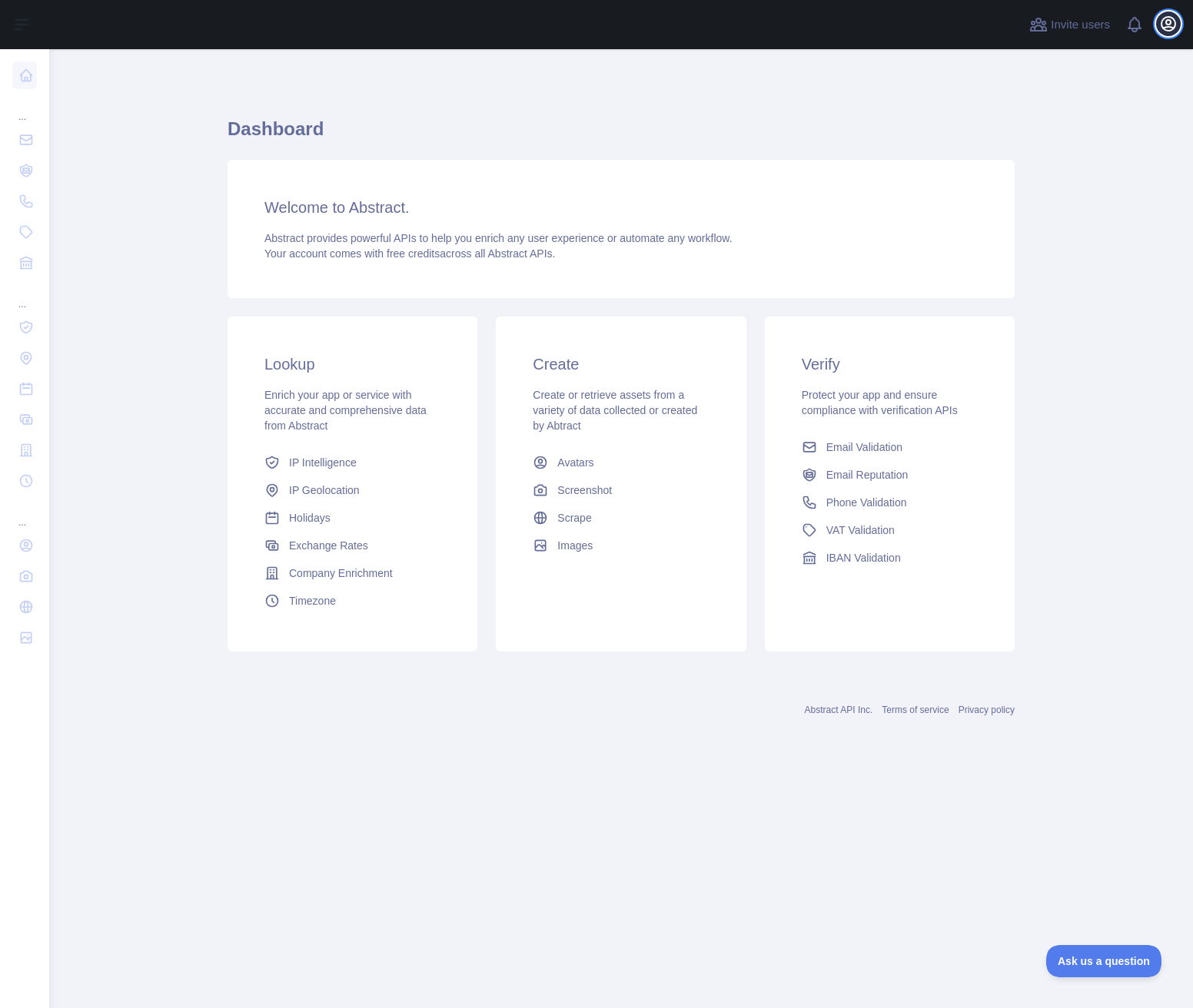
click at [1164, 21] on icon "button" at bounding box center [1168, 23] width 18 height 18
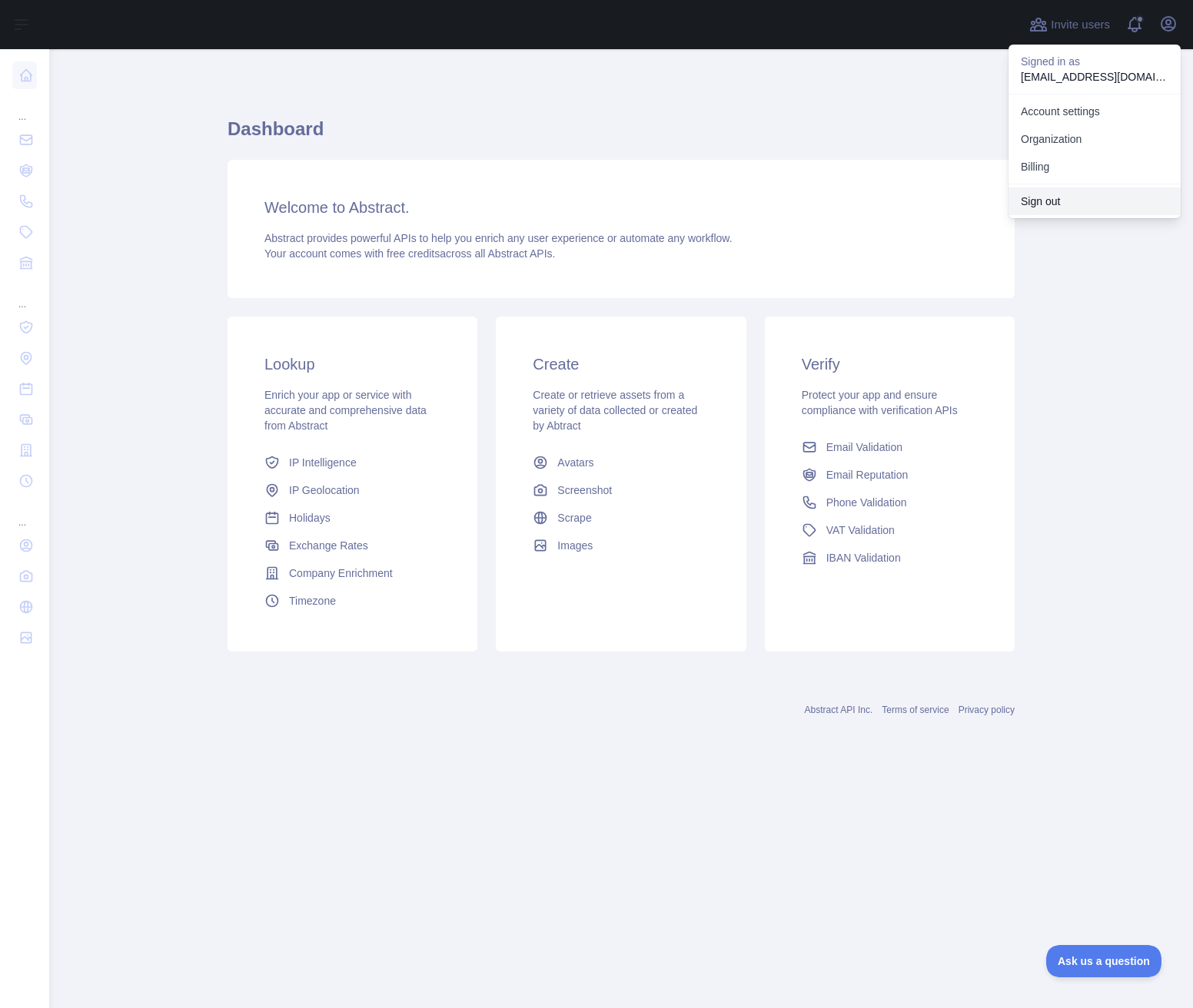
click at [1069, 210] on button "Sign out" at bounding box center [1094, 201] width 172 height 28
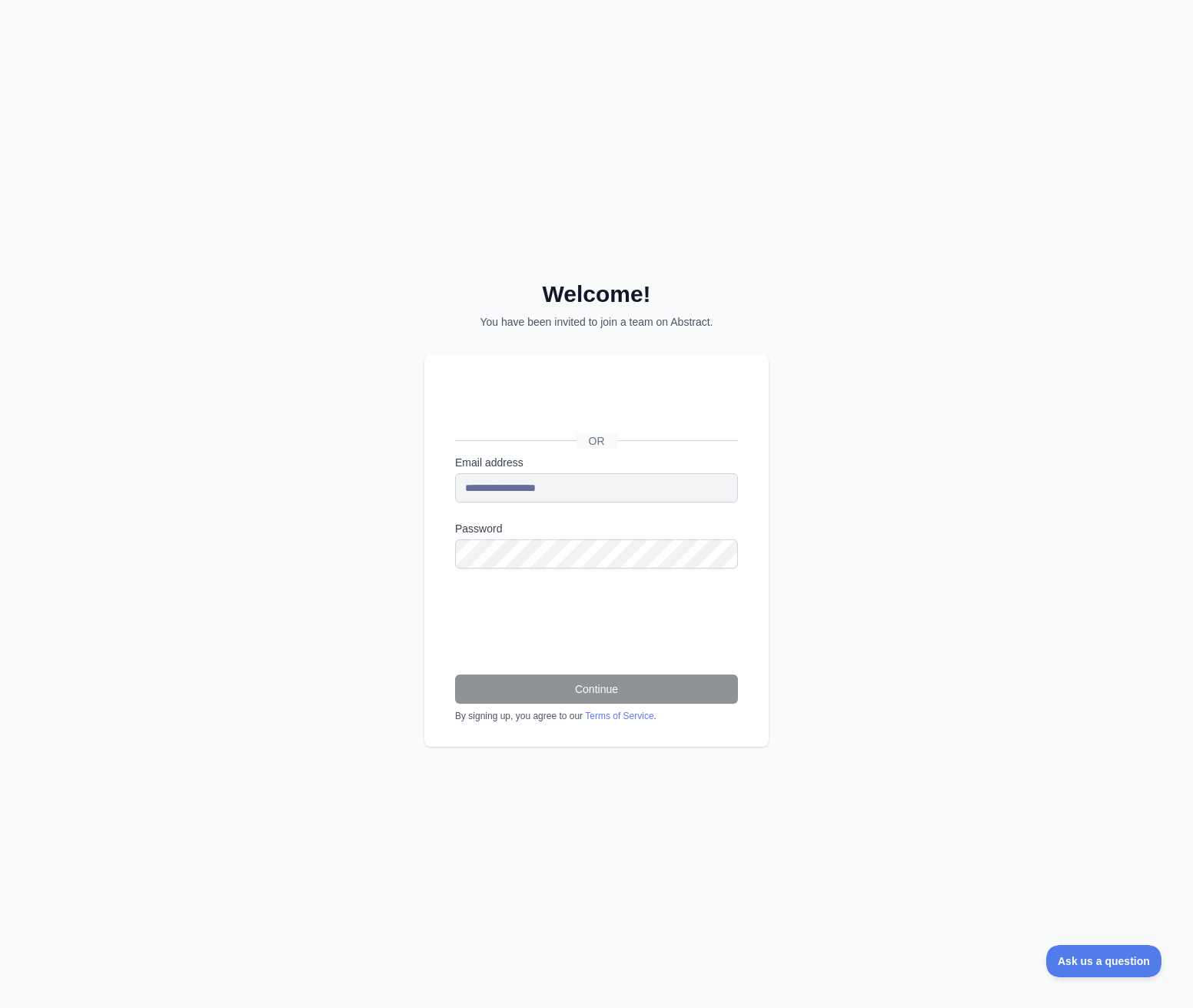
drag, startPoint x: 873, startPoint y: 626, endPoint x: 815, endPoint y: 631, distance: 58.2
click at [872, 627] on div "**********" at bounding box center [596, 504] width 1193 height 1008
drag, startPoint x: 901, startPoint y: 791, endPoint x: 829, endPoint y: 780, distance: 72.8
click at [900, 791] on div "**********" at bounding box center [596, 504] width 1193 height 1008
click at [669, 703] on div "Continue By signing up, you agree to our Terms of Service ." at bounding box center [596, 694] width 283 height 57
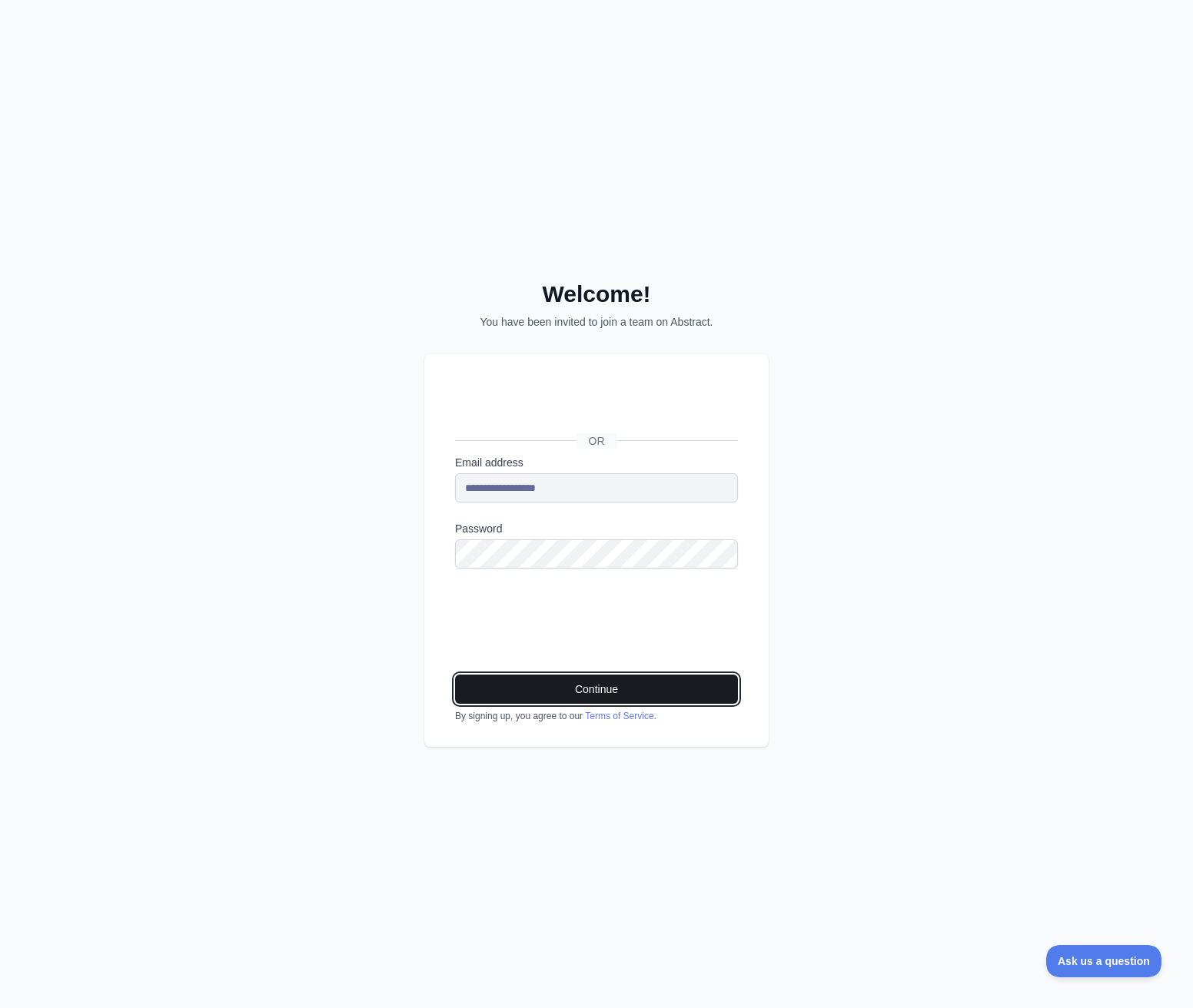
click at [662, 697] on button "Continue" at bounding box center [596, 690] width 283 height 29
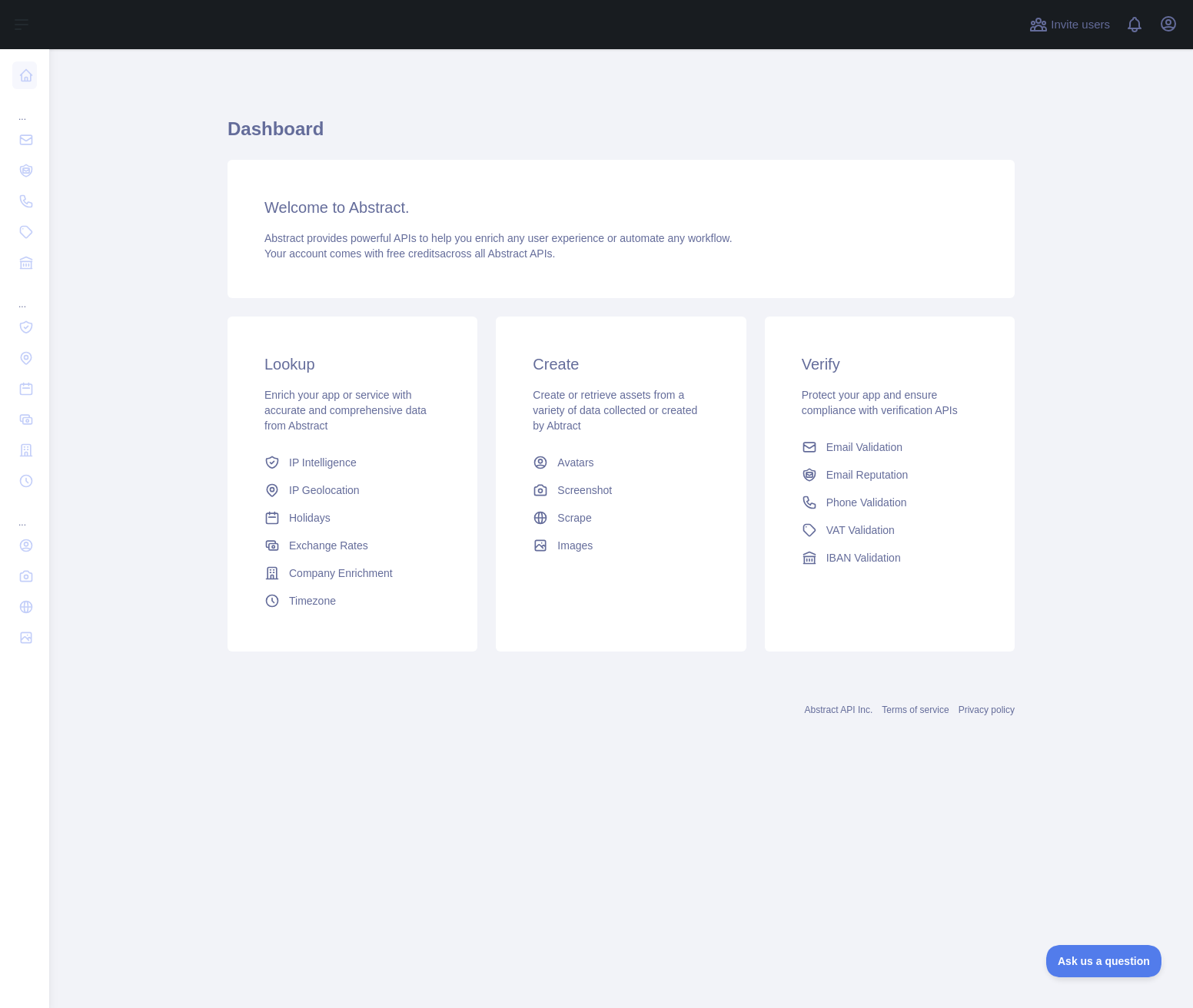
click at [1021, 201] on main "Dashboard Welcome to Abstract. Abstract provides powerful APIs to help you enri…" at bounding box center [621, 528] width 1144 height 959
